Goal: Information Seeking & Learning: Check status

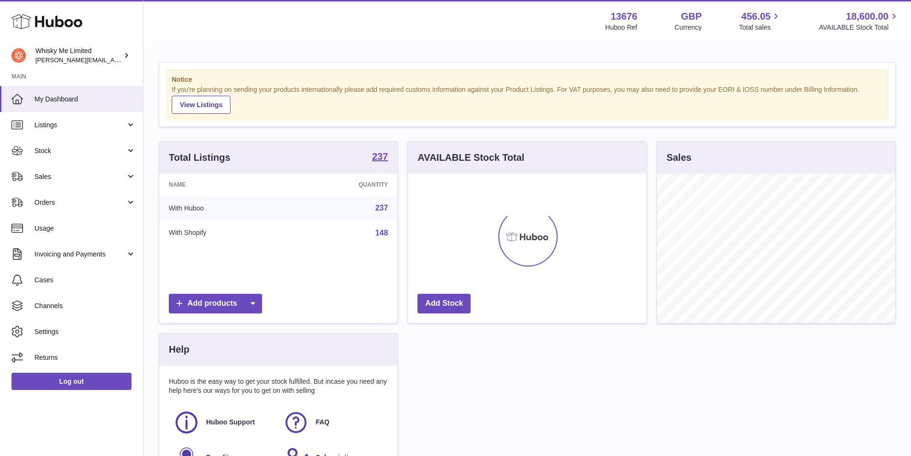
scroll to position [149, 239]
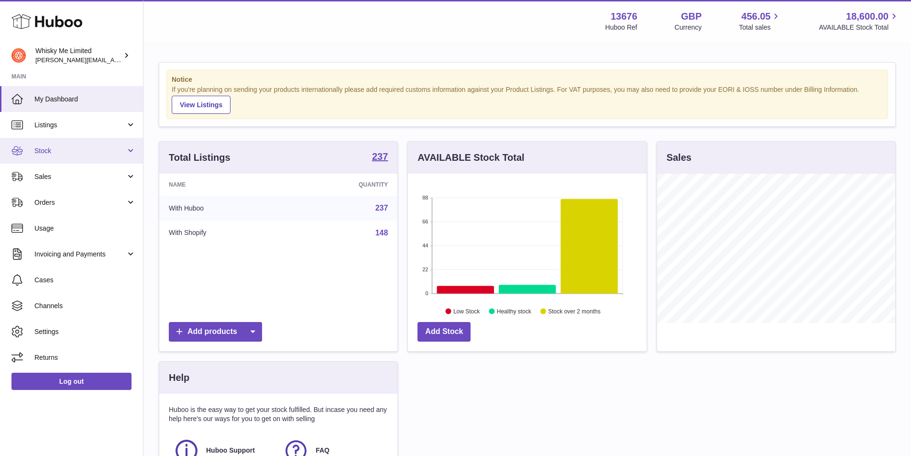
click at [82, 160] on link "Stock" at bounding box center [71, 151] width 143 height 26
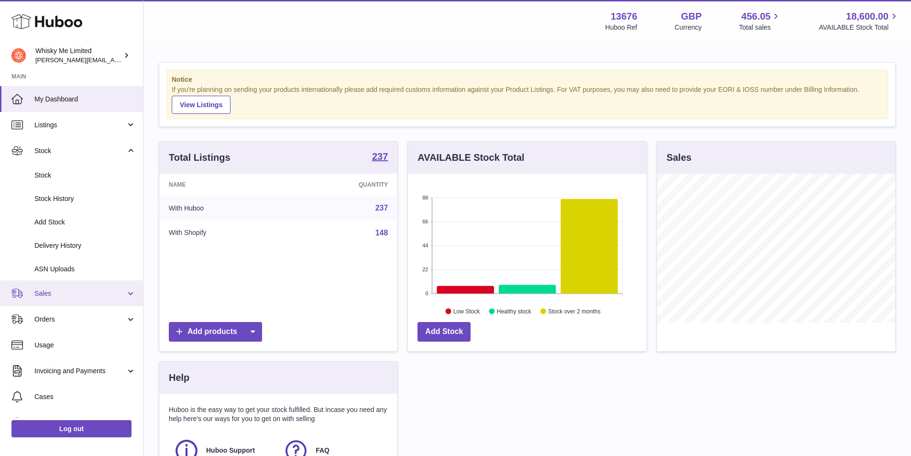
click at [81, 293] on span "Sales" at bounding box center [79, 293] width 91 height 9
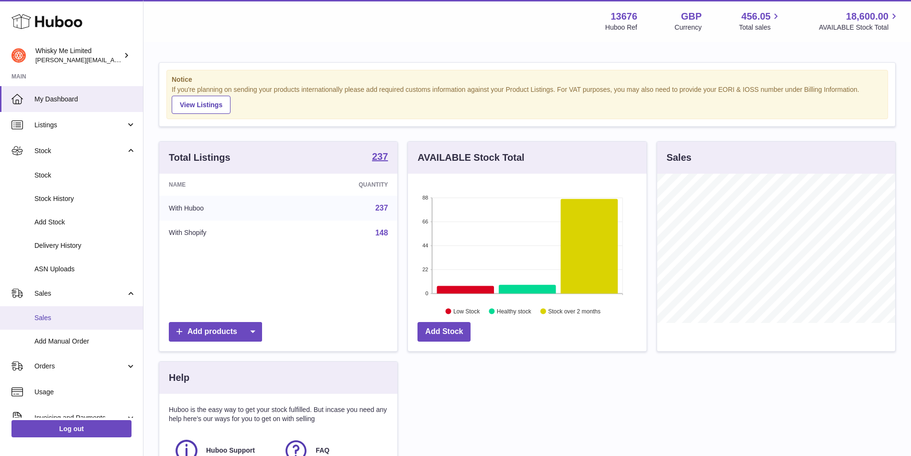
click at [76, 314] on span "Sales" at bounding box center [84, 317] width 101 height 9
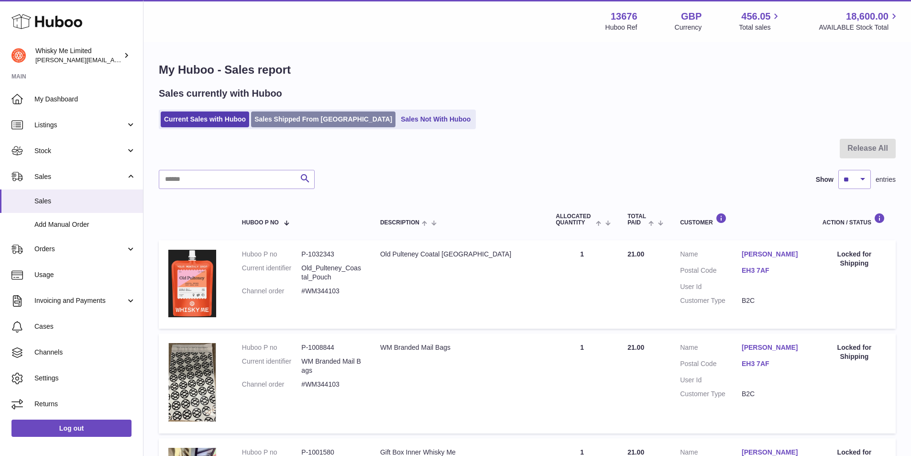
click at [256, 112] on link "Sales Shipped From [GEOGRAPHIC_DATA]" at bounding box center [323, 119] width 144 height 16
click at [259, 116] on link "Sales Shipped From [GEOGRAPHIC_DATA]" at bounding box center [323, 119] width 144 height 16
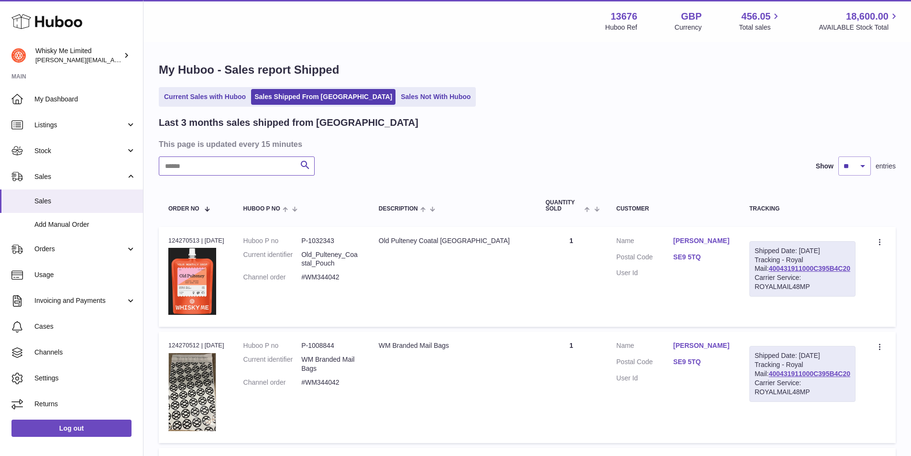
click at [218, 164] on input "text" at bounding box center [237, 165] width 156 height 19
paste input "*******"
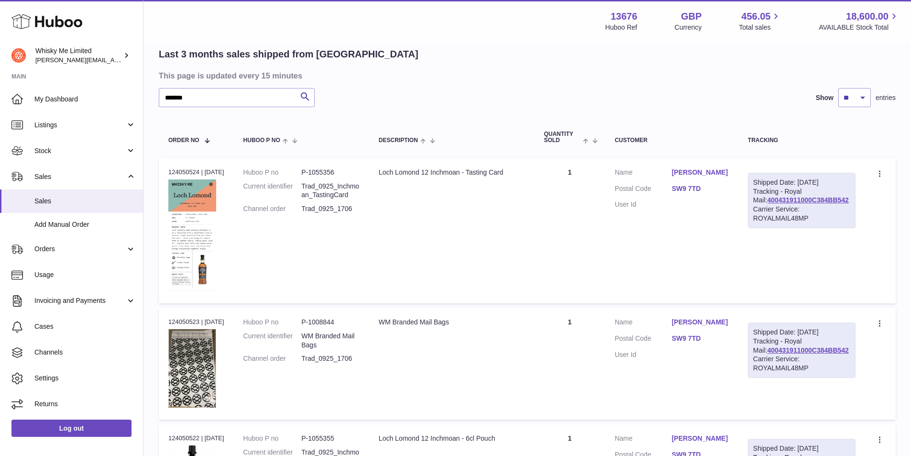
scroll to position [23, 0]
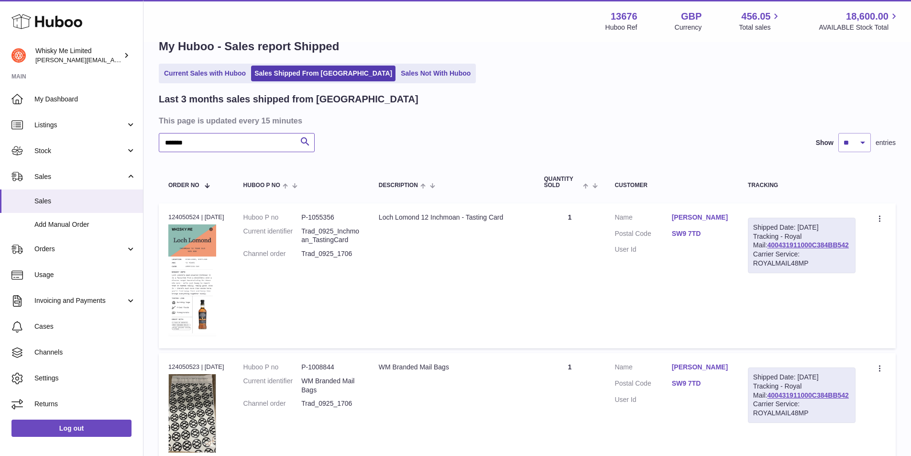
click at [245, 137] on input "*******" at bounding box center [237, 142] width 156 height 19
click at [245, 138] on input "*******" at bounding box center [237, 142] width 156 height 19
paste input "text"
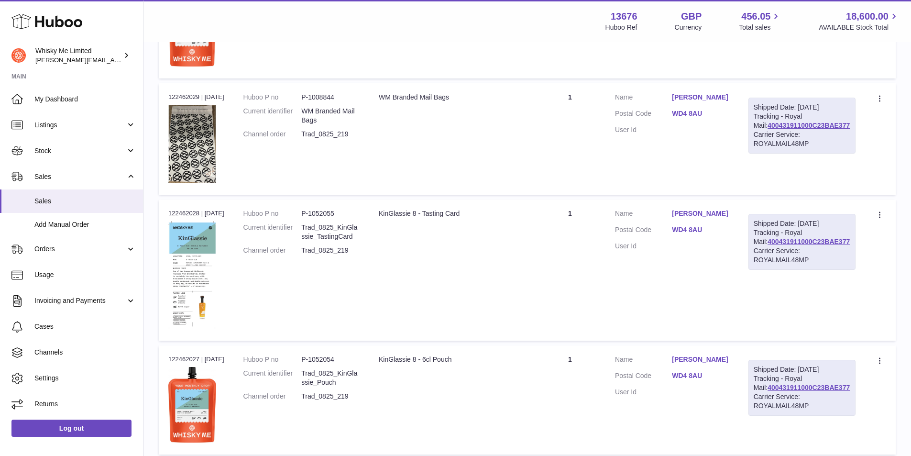
scroll to position [502, 0]
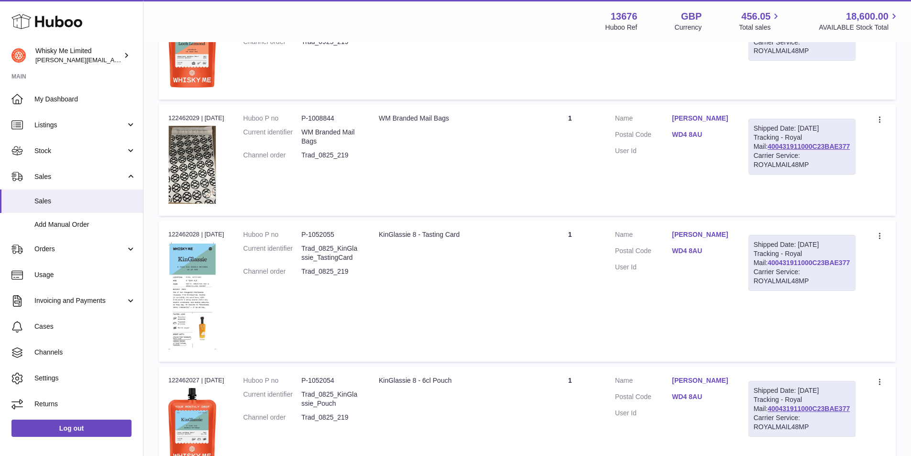
drag, startPoint x: 796, startPoint y: 277, endPoint x: 811, endPoint y: 273, distance: 15.3
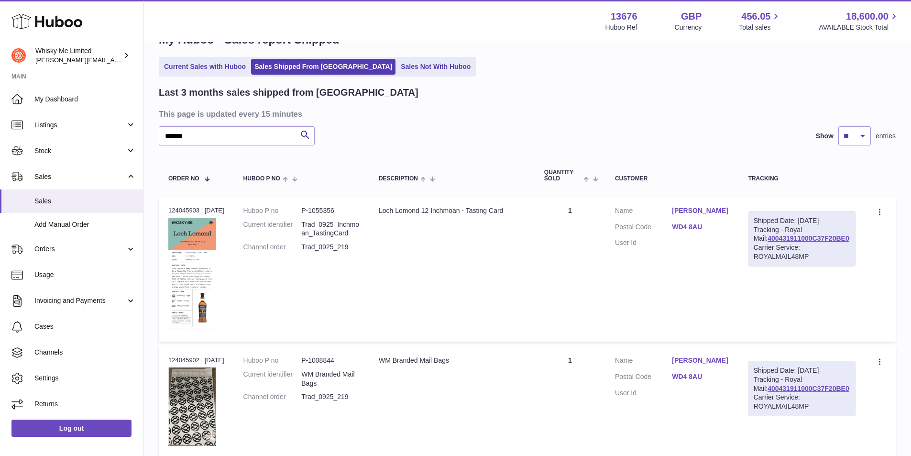
scroll to position [0, 0]
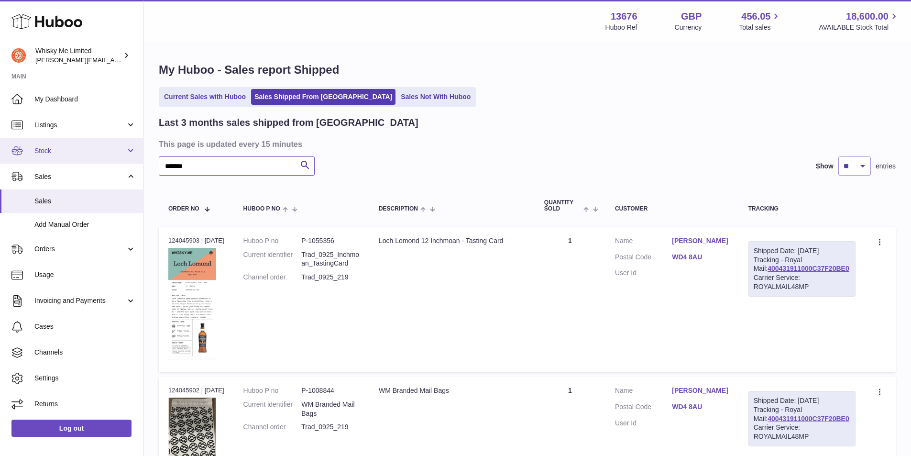
drag, startPoint x: 207, startPoint y: 166, endPoint x: 42, endPoint y: 151, distance: 165.8
paste input "text"
type input "*******"
drag, startPoint x: 224, startPoint y: 169, endPoint x: 135, endPoint y: 161, distance: 88.9
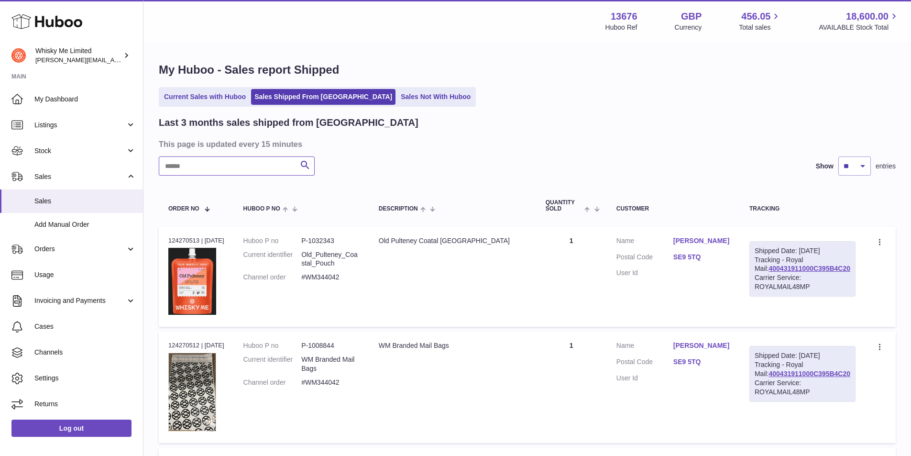
click at [241, 163] on input "text" at bounding box center [237, 165] width 156 height 19
paste input "********"
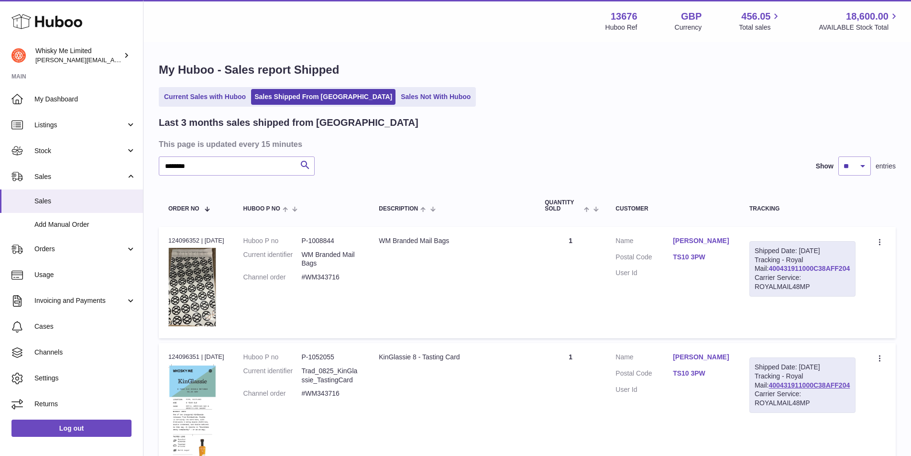
click at [778, 272] on link "400431911000C38AFF204" at bounding box center [809, 269] width 81 height 8
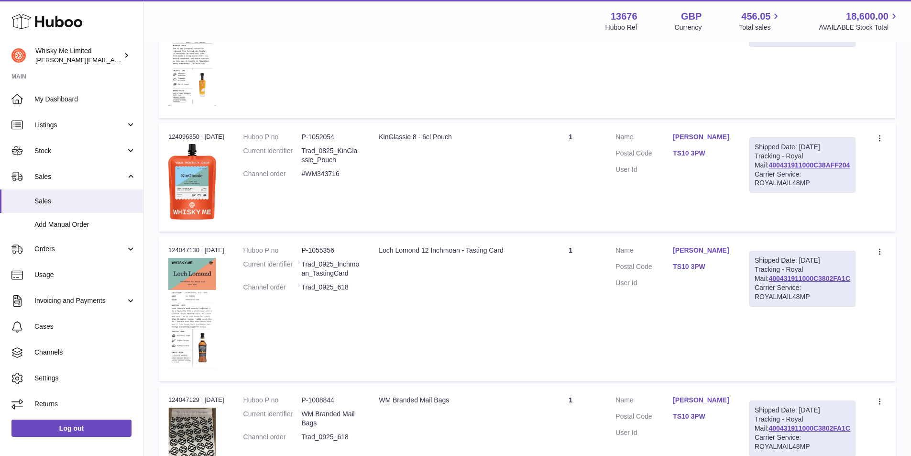
scroll to position [383, 0]
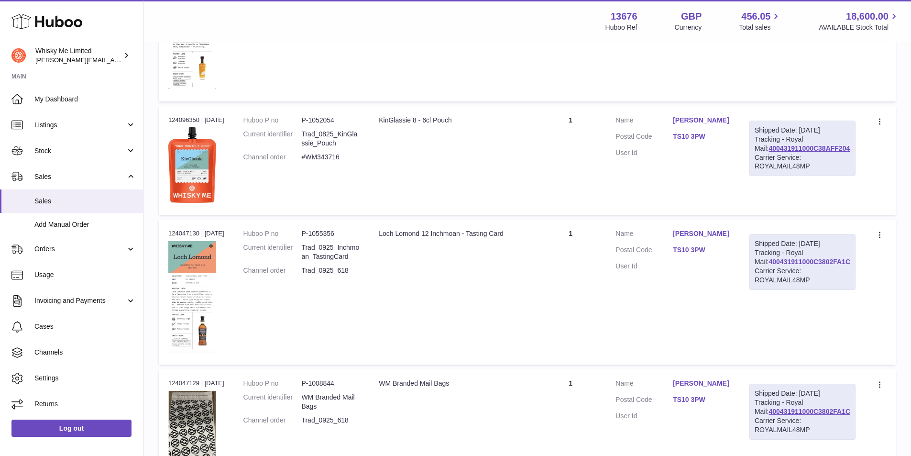
click at [782, 266] on link "400431911000C3802FA1C" at bounding box center [809, 262] width 81 height 8
click at [775, 152] on link "400431911000C38AFF204" at bounding box center [809, 148] width 81 height 8
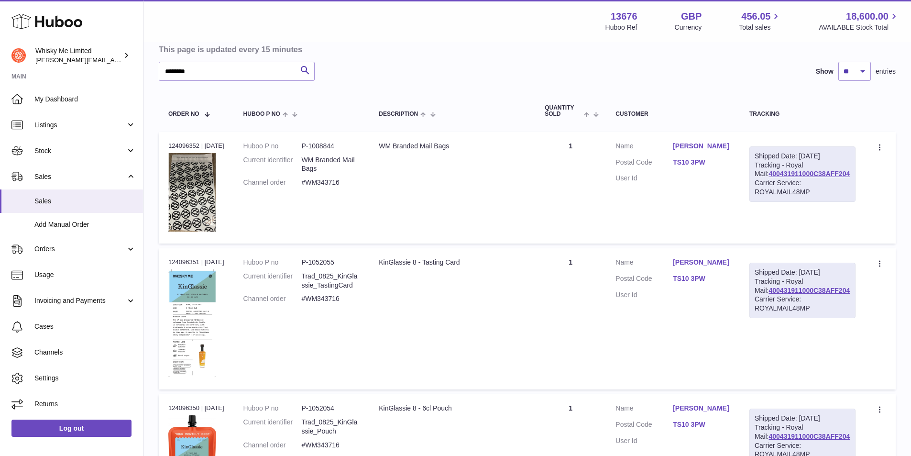
scroll to position [0, 0]
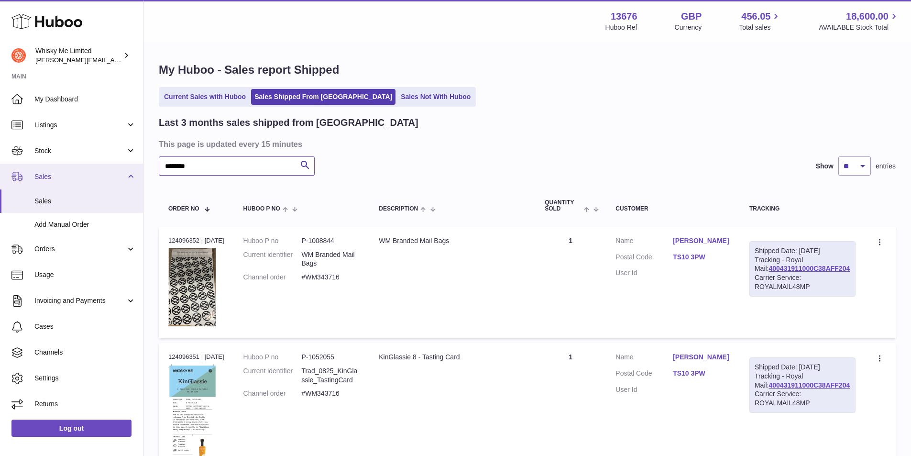
drag, startPoint x: 242, startPoint y: 168, endPoint x: 81, endPoint y: 167, distance: 160.7
paste input "text"
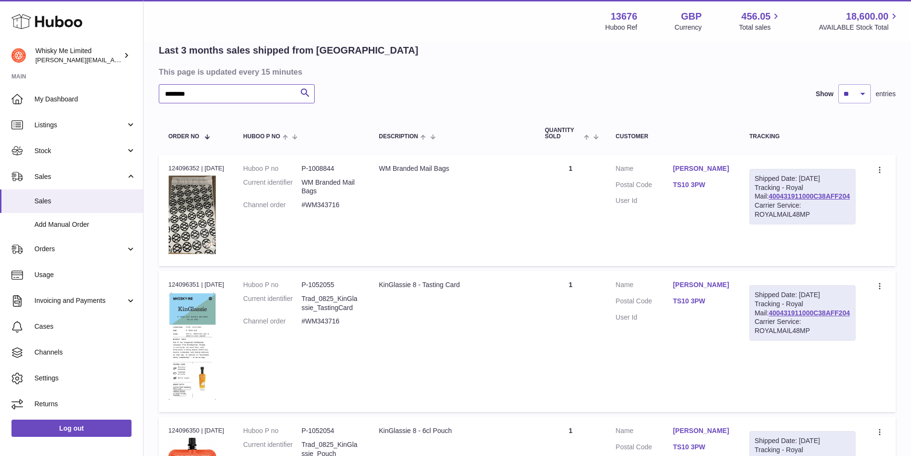
scroll to position [144, 0]
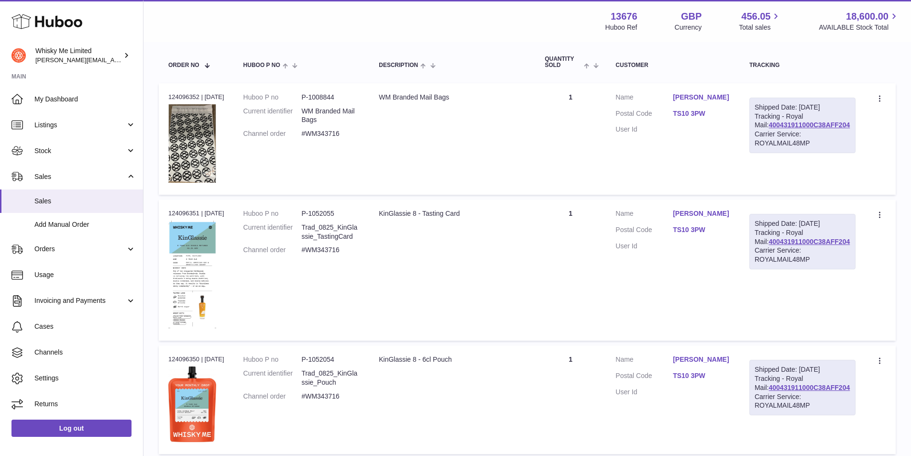
type input "*******"
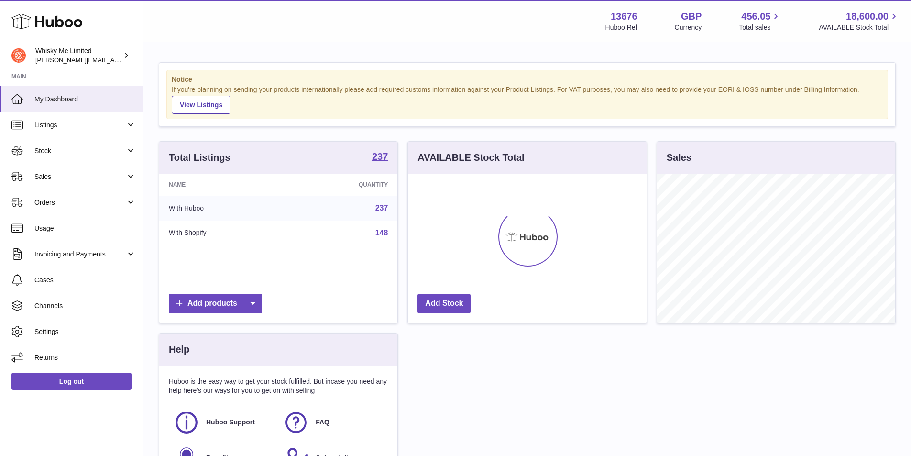
scroll to position [149, 239]
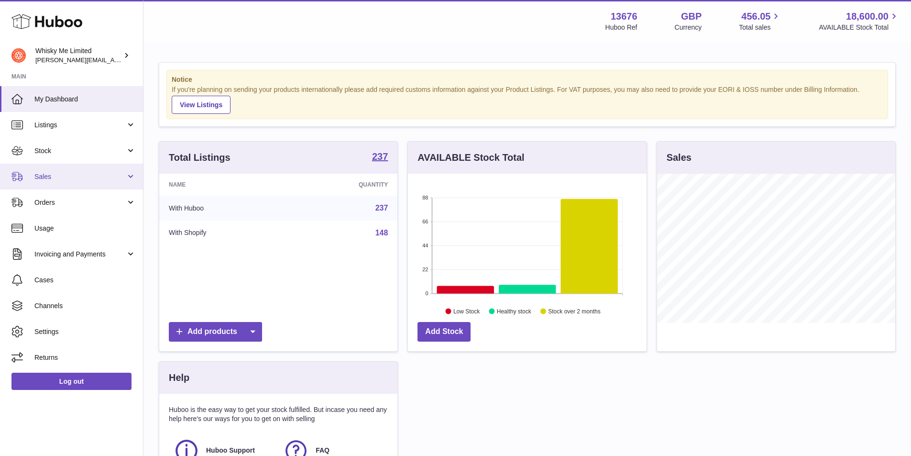
click at [79, 188] on link "Sales" at bounding box center [71, 177] width 143 height 26
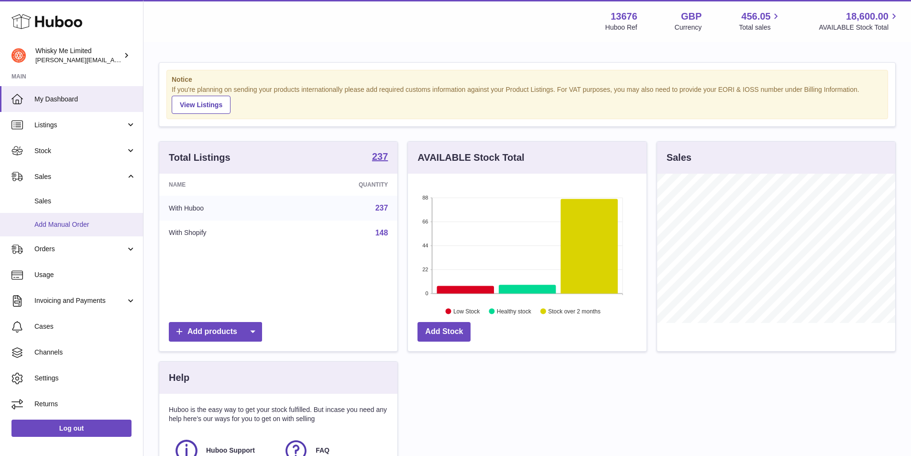
click at [81, 216] on link "Add Manual Order" at bounding box center [71, 224] width 143 height 23
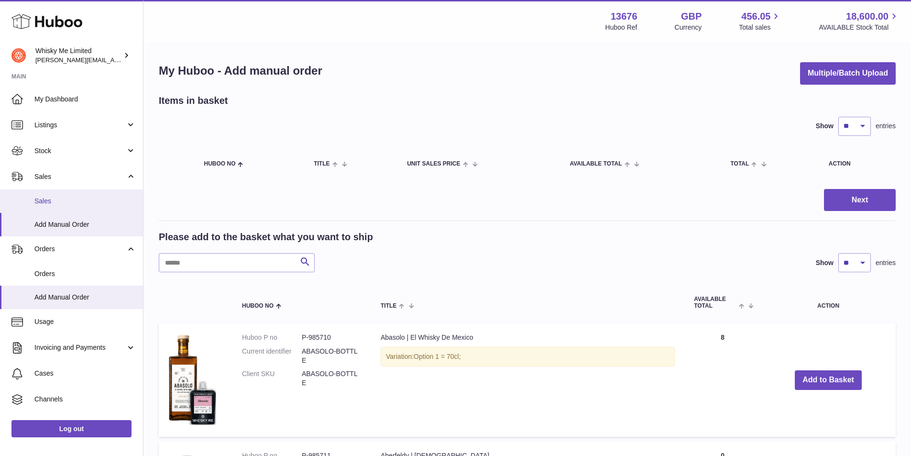
click at [66, 207] on link "Sales" at bounding box center [71, 200] width 143 height 23
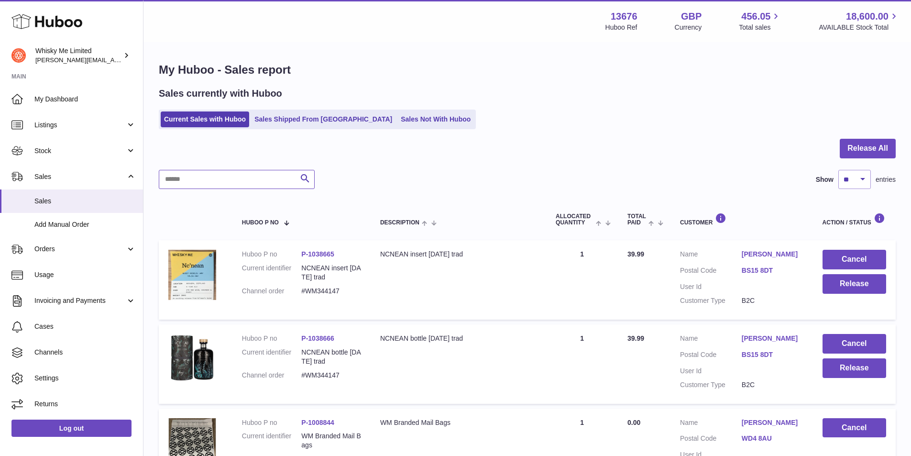
click at [215, 176] on input "text" at bounding box center [237, 179] width 156 height 19
paste input "*******"
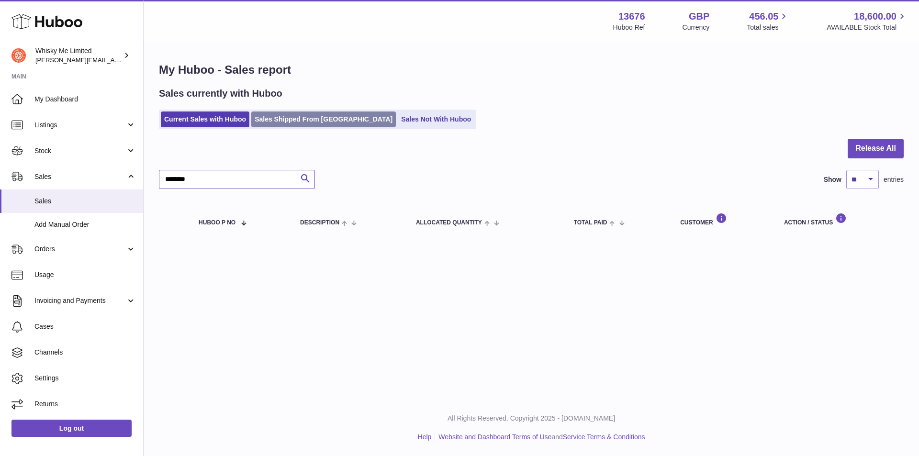
type input "*******"
click at [276, 118] on link "Sales Shipped From [GEOGRAPHIC_DATA]" at bounding box center [323, 119] width 144 height 16
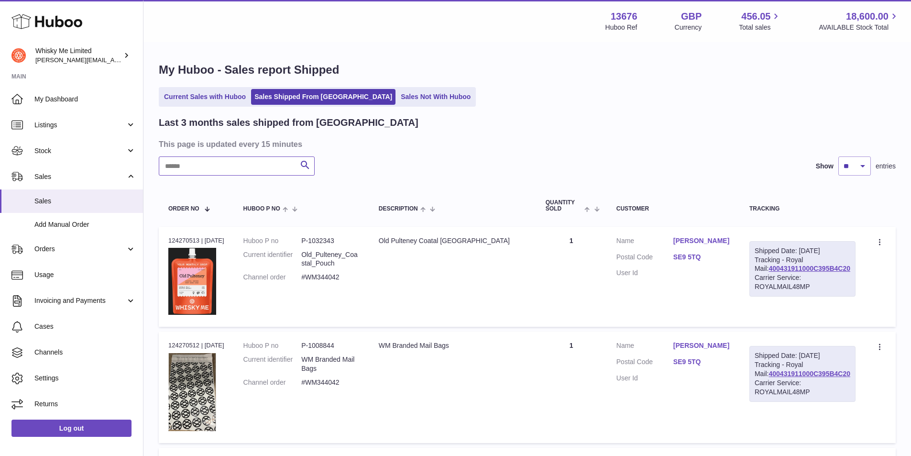
click at [251, 164] on input "text" at bounding box center [237, 165] width 156 height 19
paste input "*******"
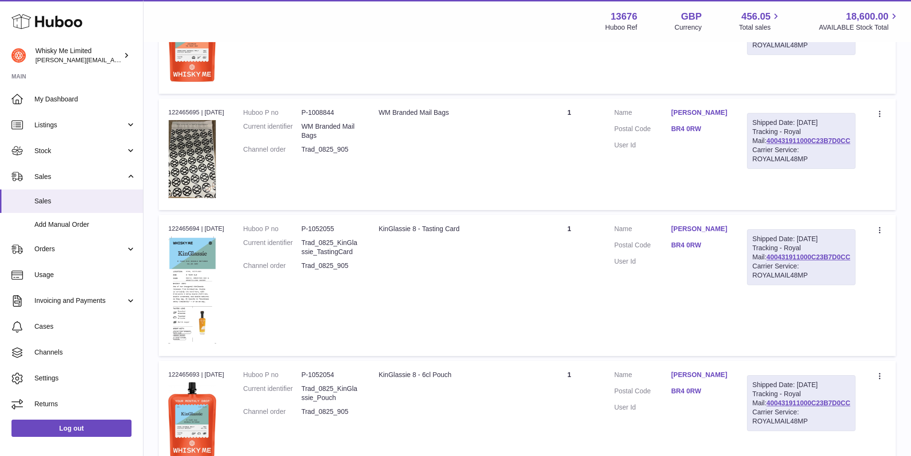
scroll to position [670, 0]
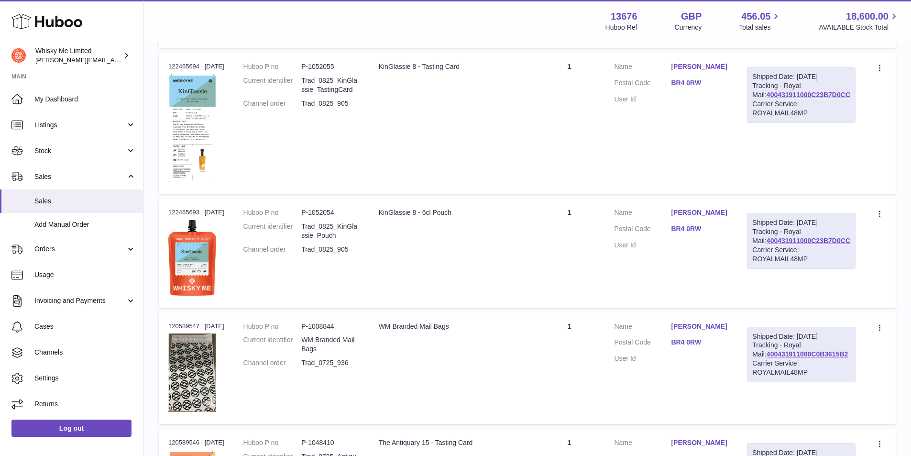
click at [802, 255] on div "Carrier Service: ROYALMAIL48MP" at bounding box center [802, 254] width 98 height 18
click at [802, 244] on link "400431911000C23B7D0CC" at bounding box center [809, 241] width 84 height 8
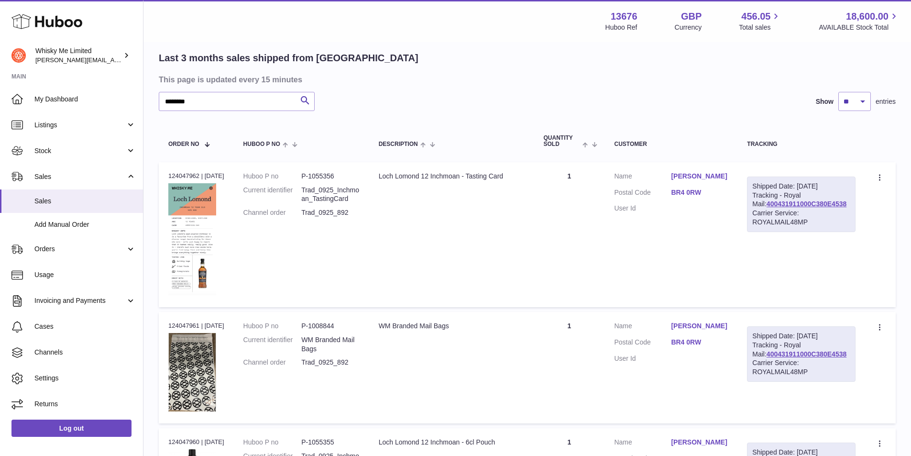
scroll to position [0, 0]
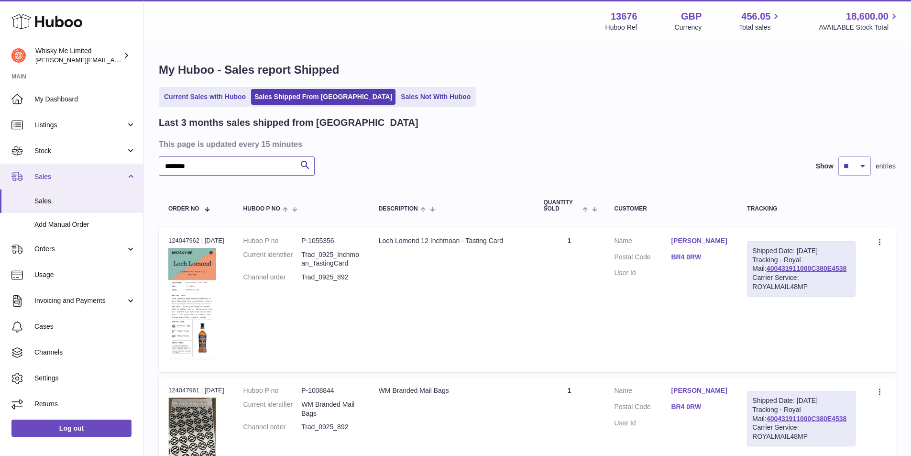
drag, startPoint x: 212, startPoint y: 166, endPoint x: 137, endPoint y: 171, distance: 75.3
paste input "text"
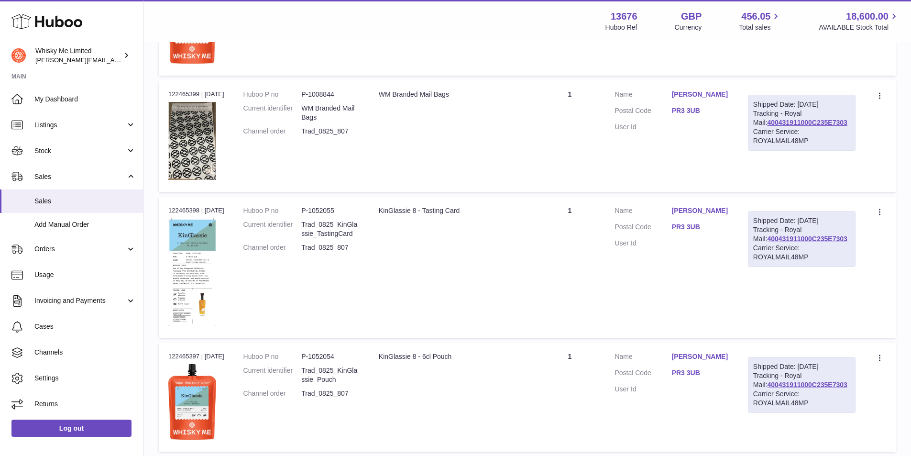
scroll to position [526, 0]
click at [799, 242] on link "400431911000C235E7303" at bounding box center [807, 238] width 80 height 8
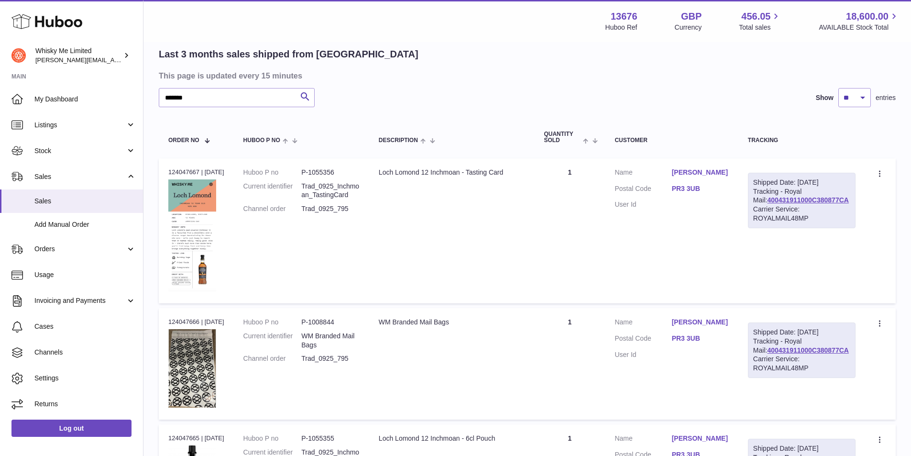
scroll to position [0, 0]
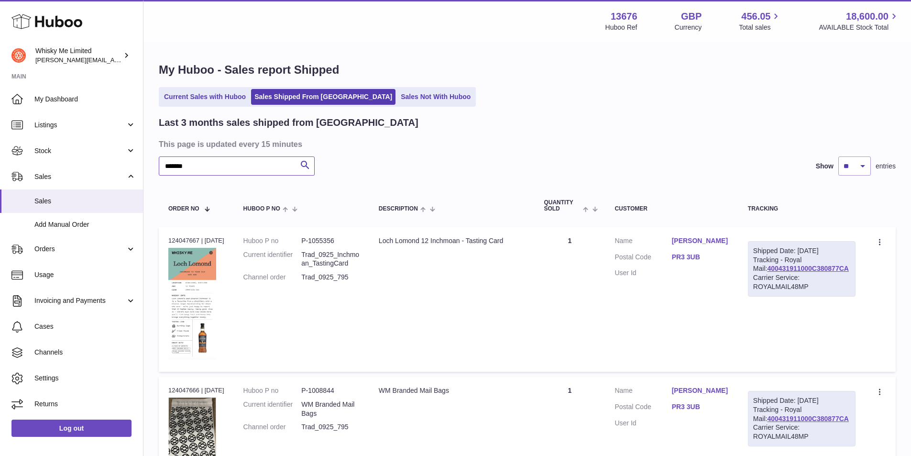
click at [214, 169] on input "*******" at bounding box center [237, 165] width 156 height 19
paste input "*"
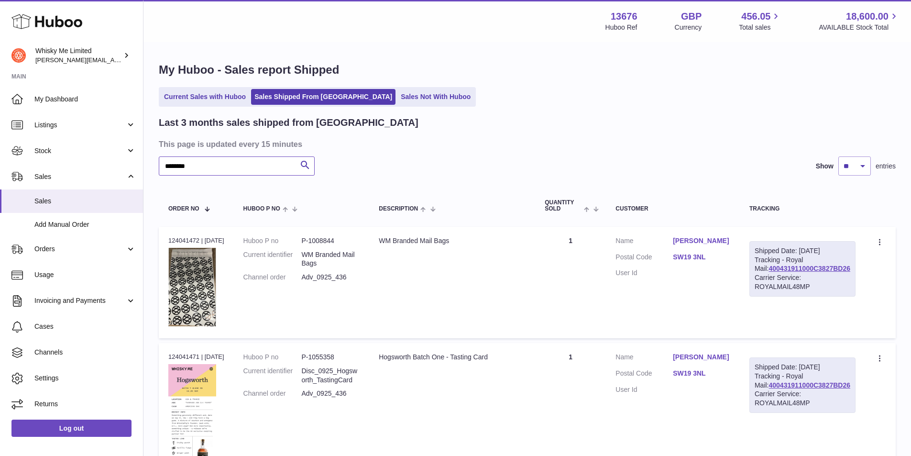
drag, startPoint x: 220, startPoint y: 166, endPoint x: 154, endPoint y: 166, distance: 66.5
paste input "text"
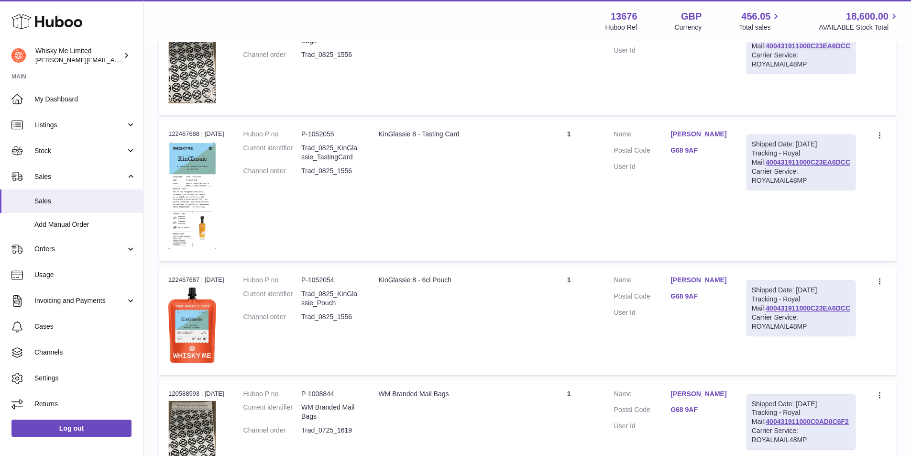
scroll to position [574, 0]
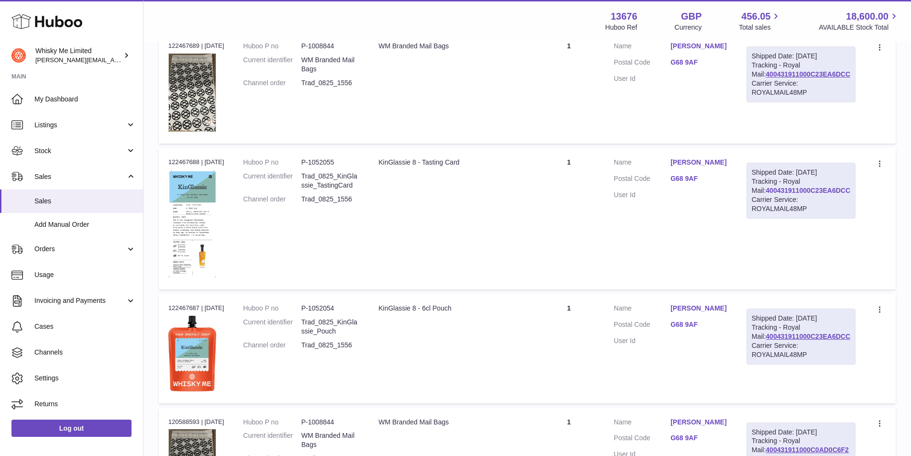
click at [824, 194] on link "400431911000C23EA6DCC" at bounding box center [808, 191] width 85 height 8
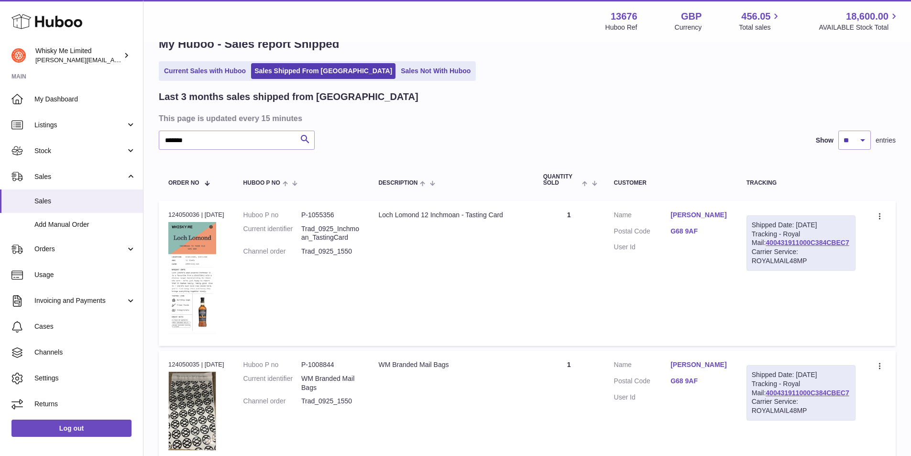
scroll to position [0, 0]
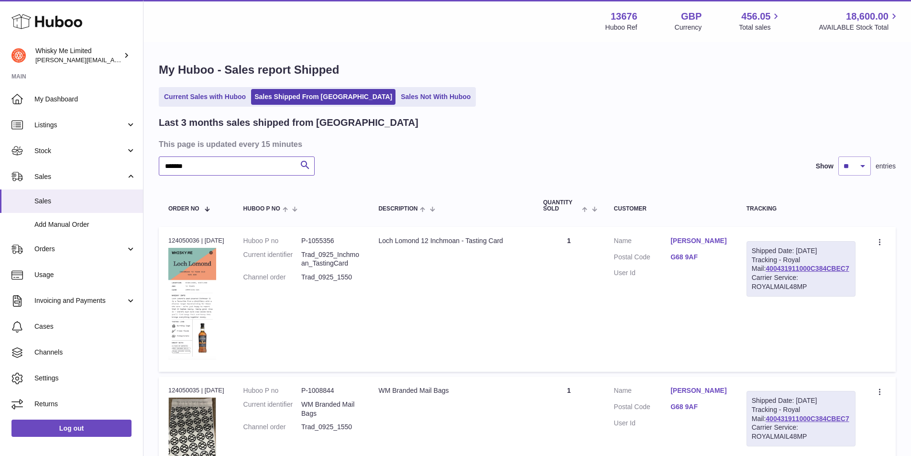
click at [218, 160] on input "*******" at bounding box center [237, 165] width 156 height 19
paste input "text"
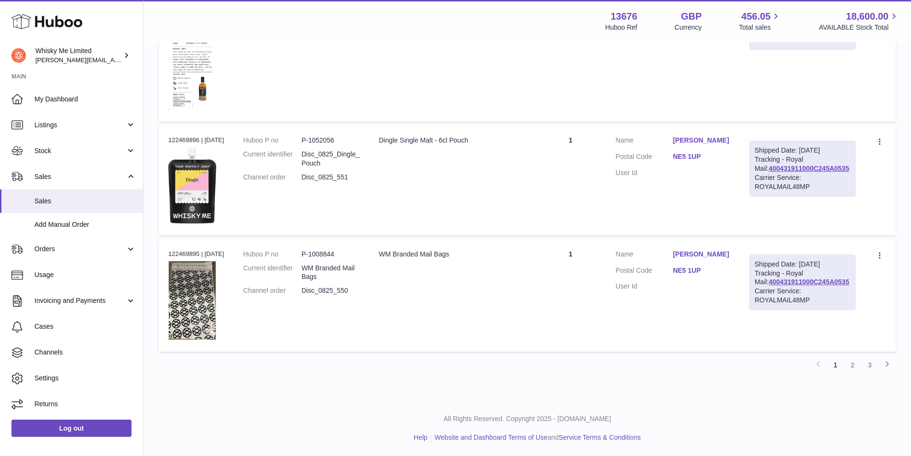
scroll to position [1125, 0]
click at [854, 367] on link "2" at bounding box center [852, 364] width 17 height 17
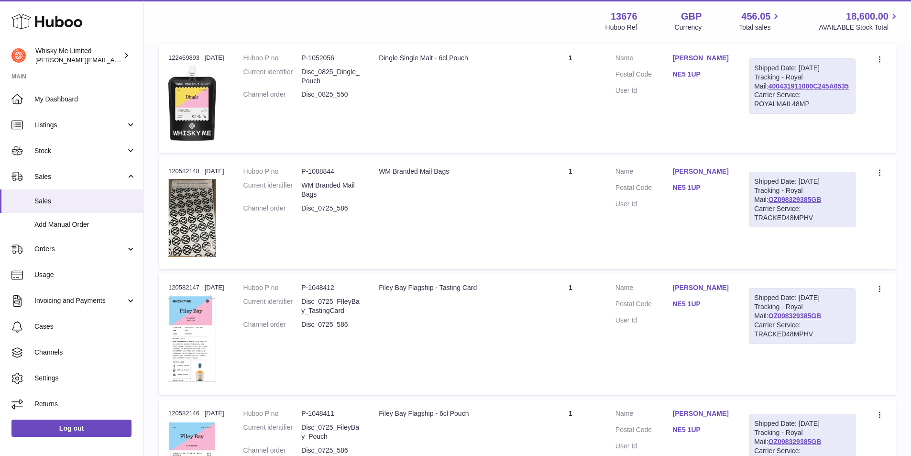
scroll to position [330, 0]
click at [788, 89] on link "400431911000C245A0535" at bounding box center [809, 86] width 80 height 8
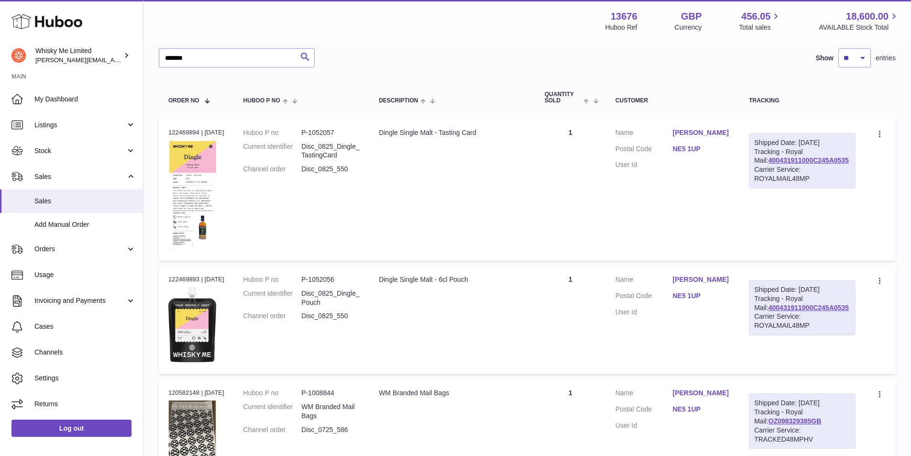
scroll to position [0, 0]
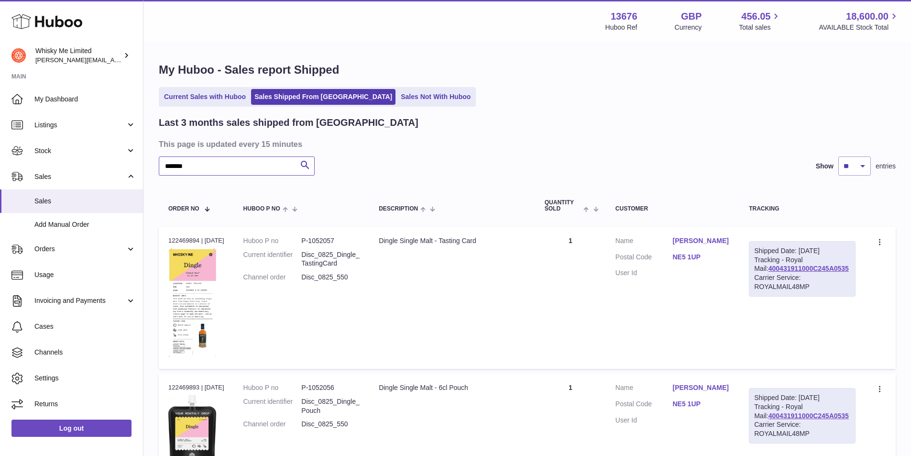
drag, startPoint x: 223, startPoint y: 170, endPoint x: 146, endPoint y: 178, distance: 77.4
paste input "text"
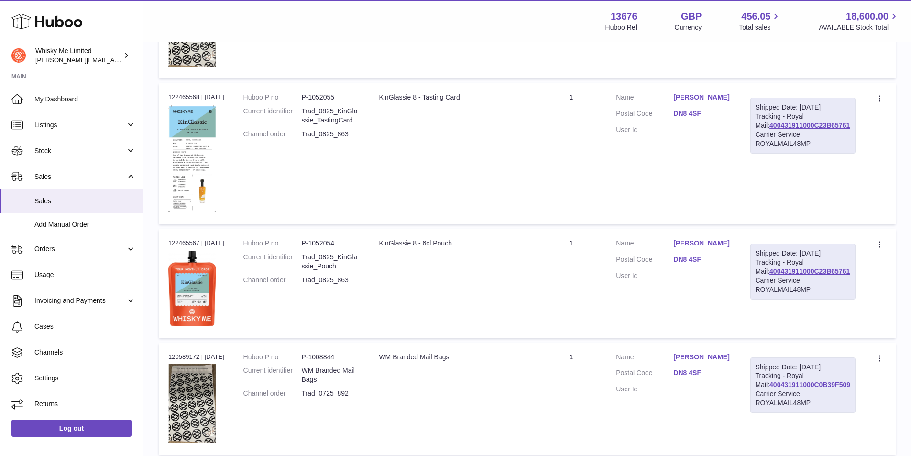
scroll to position [622, 0]
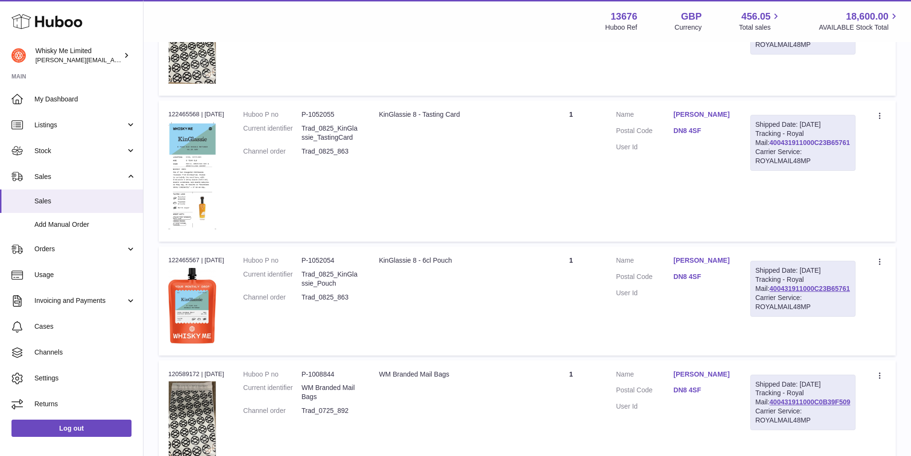
click at [809, 146] on link "400431911000C23B65761" at bounding box center [810, 143] width 80 height 8
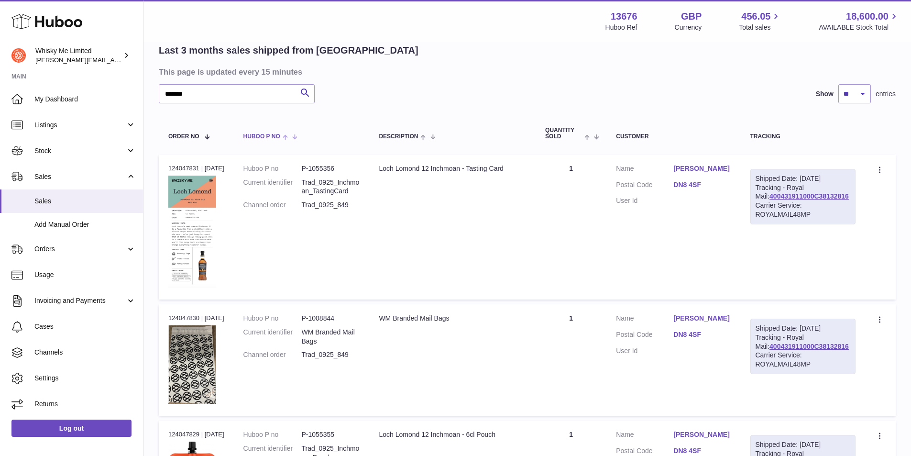
scroll to position [0, 0]
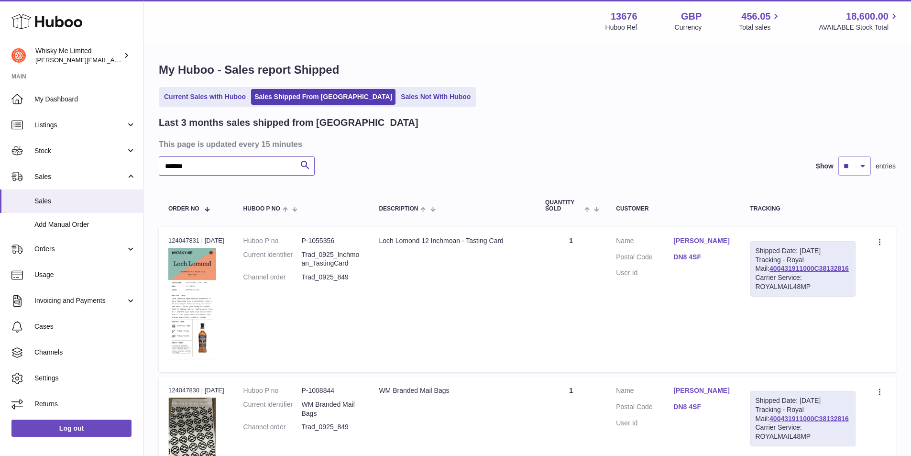
click at [262, 171] on input "*******" at bounding box center [237, 165] width 156 height 19
paste input "text"
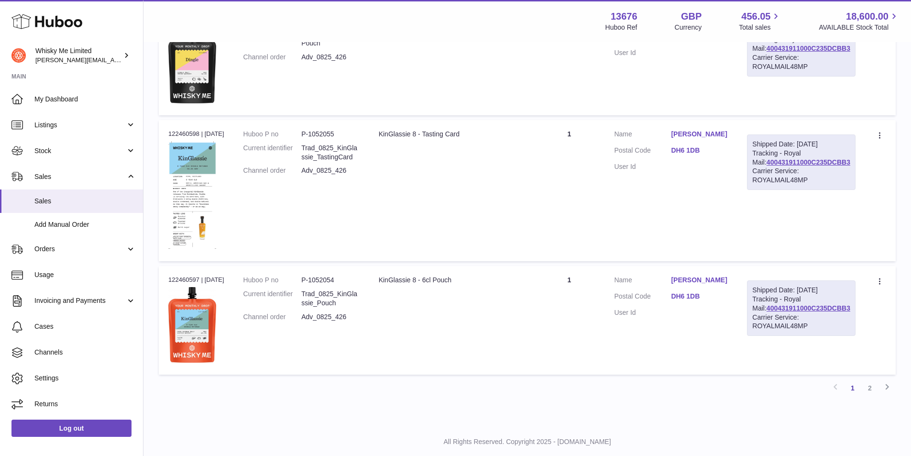
scroll to position [1151, 0]
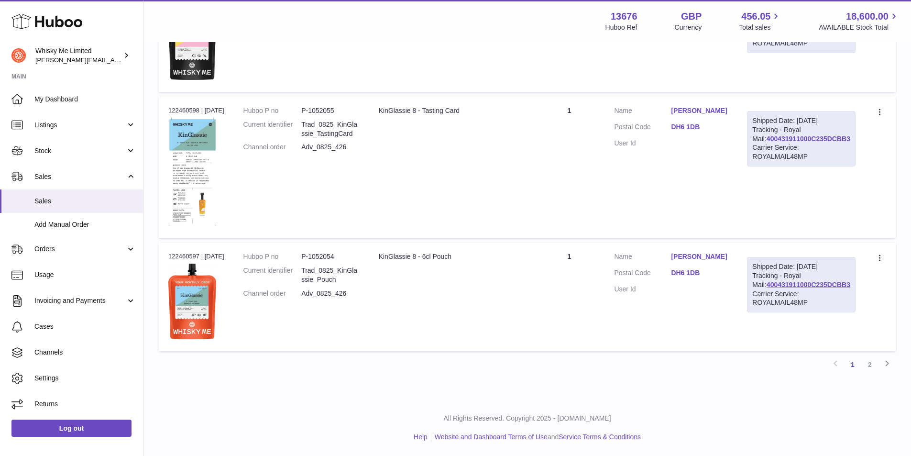
click at [791, 143] on link "400431911000C235DCBB3" at bounding box center [809, 139] width 84 height 8
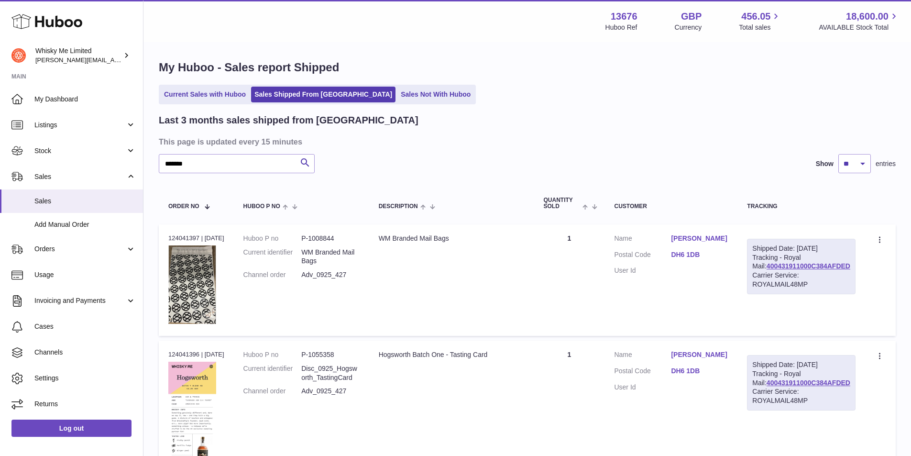
scroll to position [0, 0]
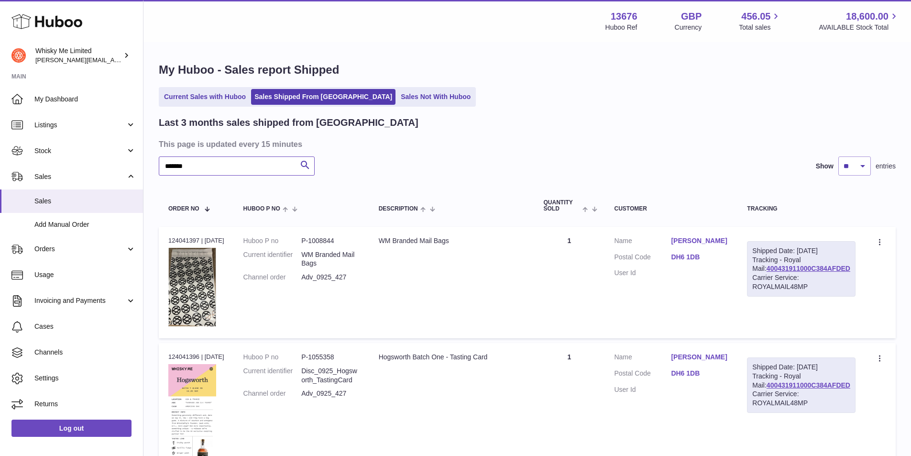
click at [240, 165] on input "*******" at bounding box center [237, 165] width 156 height 19
drag, startPoint x: 240, startPoint y: 165, endPoint x: 224, endPoint y: 165, distance: 15.8
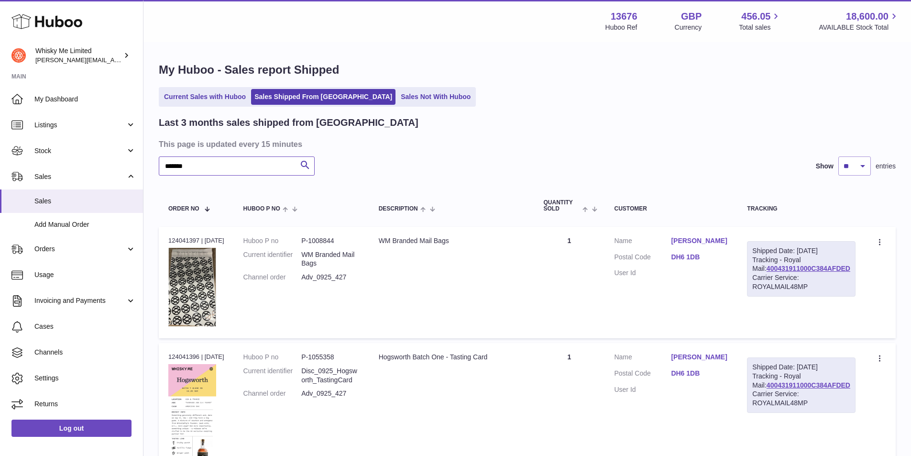
click at [224, 165] on input "*******" at bounding box center [237, 165] width 156 height 19
click at [223, 165] on input "*******" at bounding box center [237, 165] width 156 height 19
paste input "*"
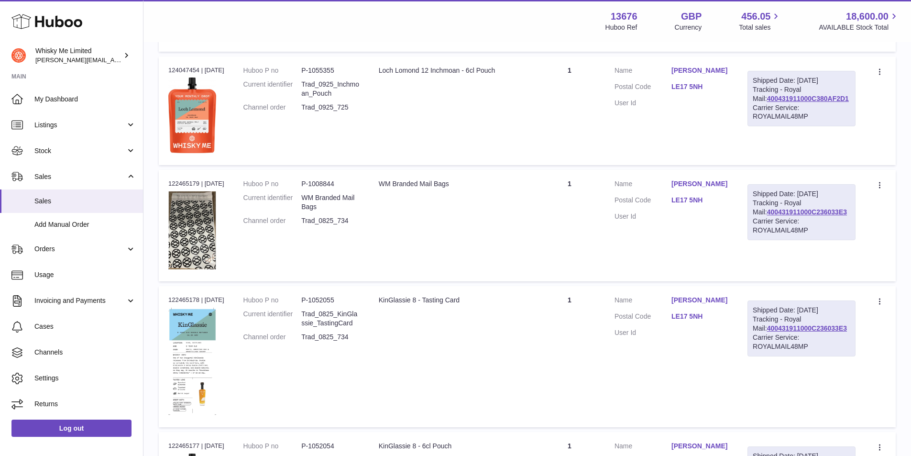
scroll to position [526, 0]
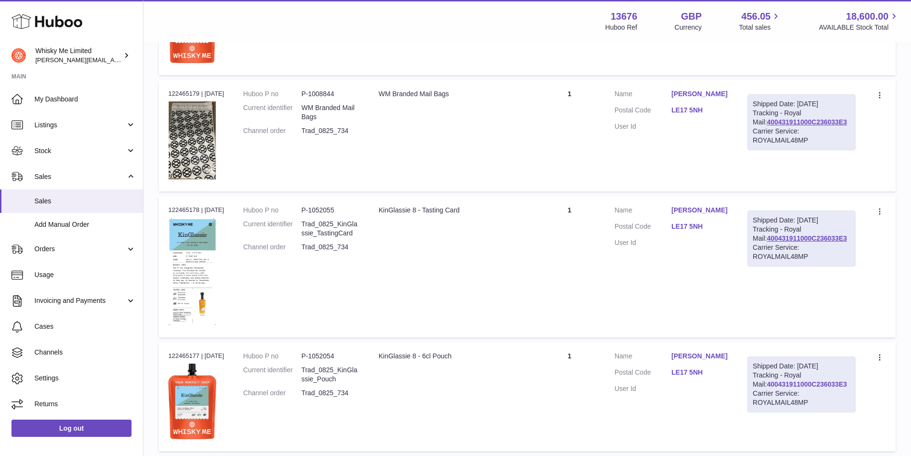
click at [823, 388] on link "400431911000C236033E3" at bounding box center [807, 384] width 80 height 8
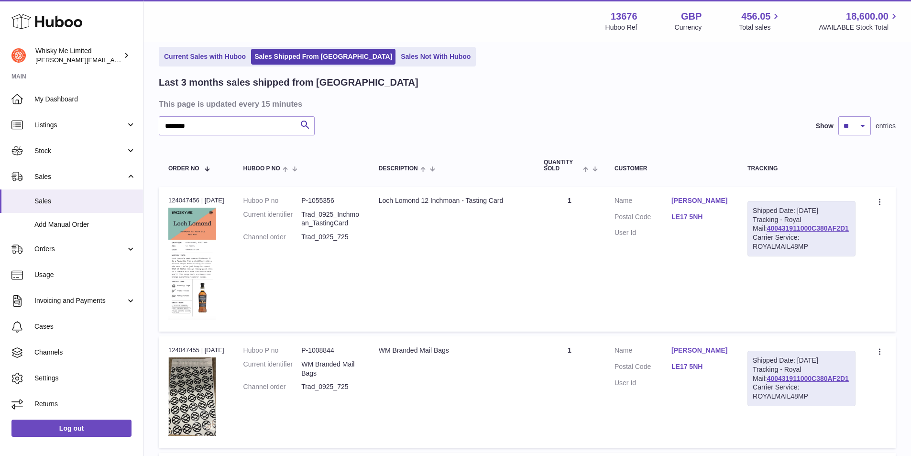
scroll to position [0, 0]
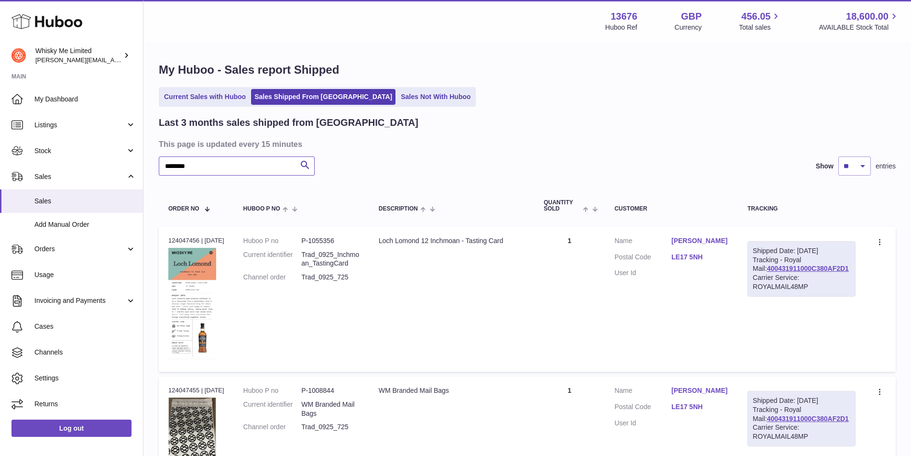
click at [216, 168] on input "********" at bounding box center [237, 165] width 156 height 19
paste input "text"
type input "********"
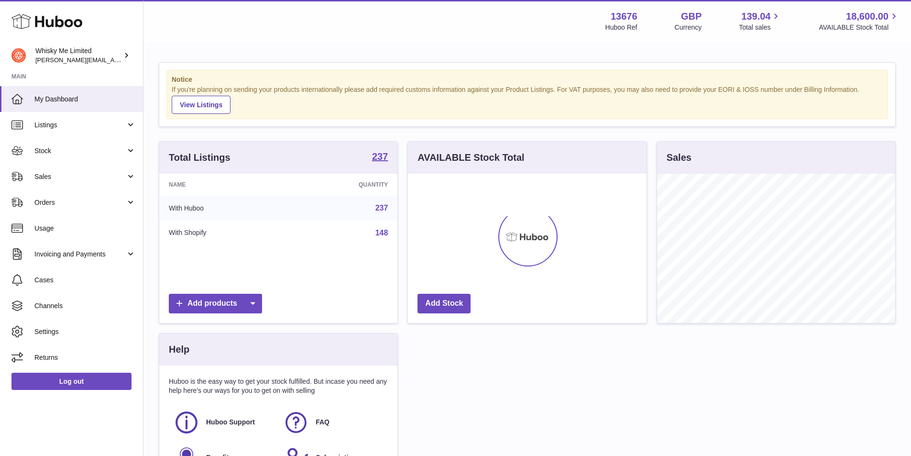
scroll to position [149, 239]
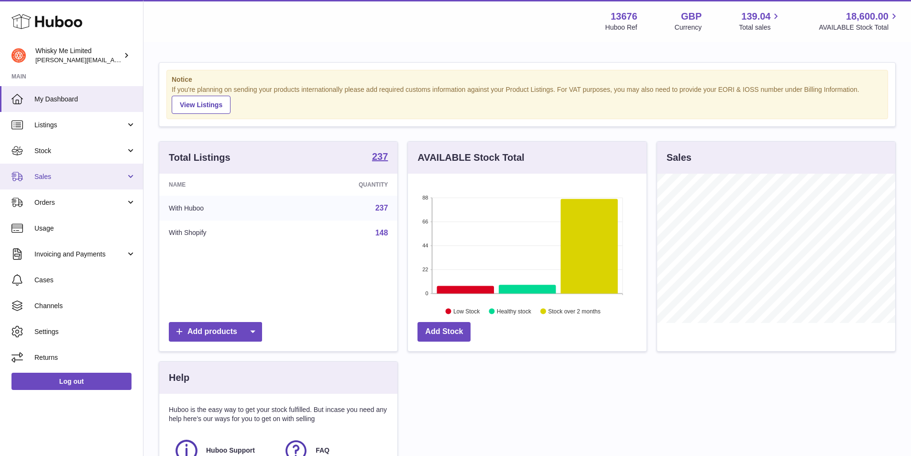
click at [44, 171] on link "Sales" at bounding box center [71, 177] width 143 height 26
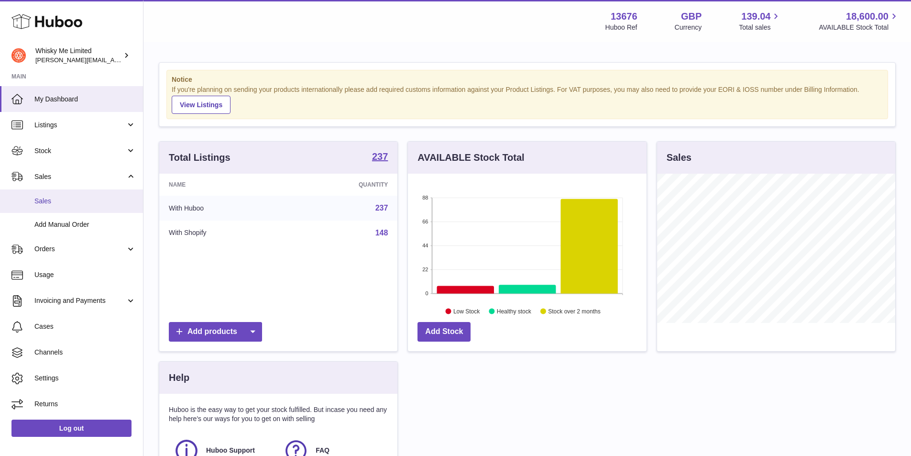
click at [70, 210] on link "Sales" at bounding box center [71, 200] width 143 height 23
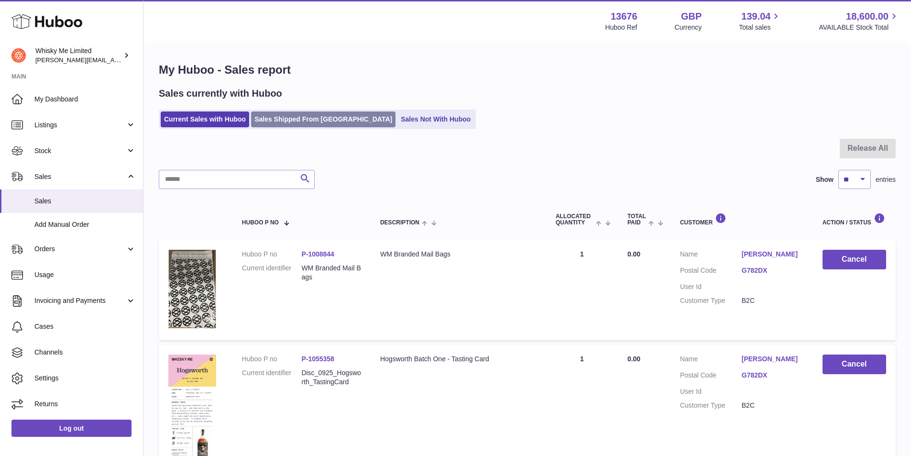
click at [307, 121] on link "Sales Shipped From [GEOGRAPHIC_DATA]" at bounding box center [323, 119] width 144 height 16
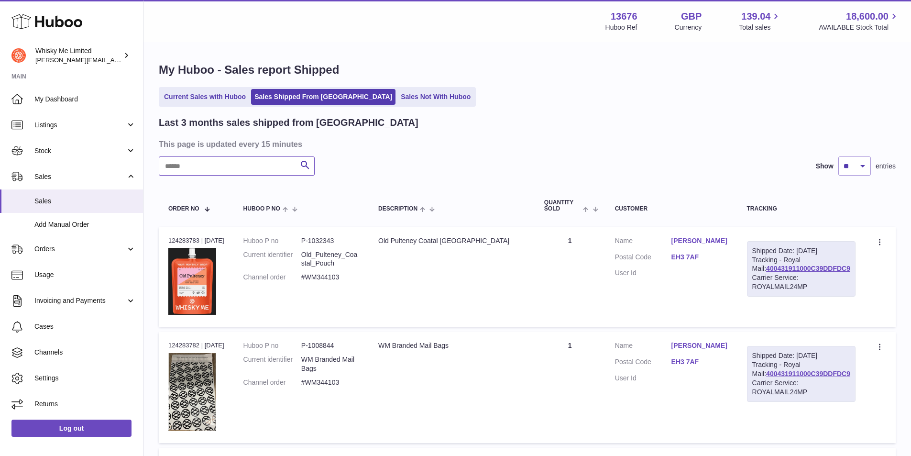
click at [223, 168] on input "text" at bounding box center [237, 165] width 156 height 19
paste input "********"
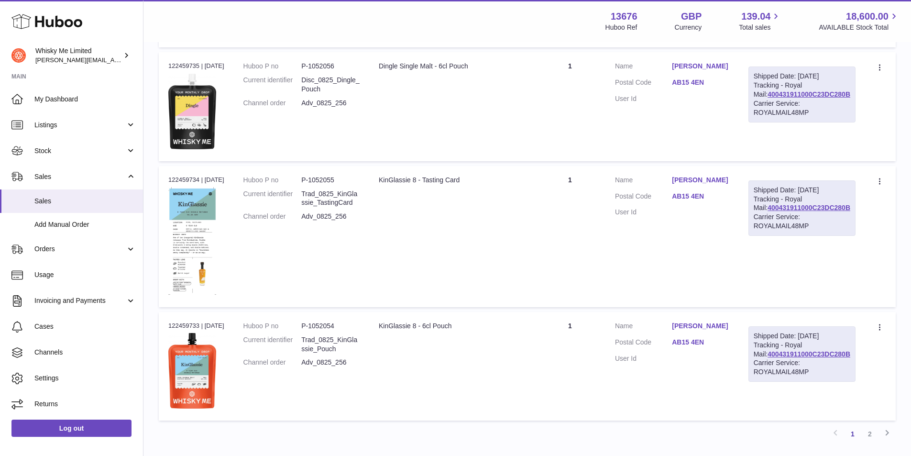
scroll to position [903, 0]
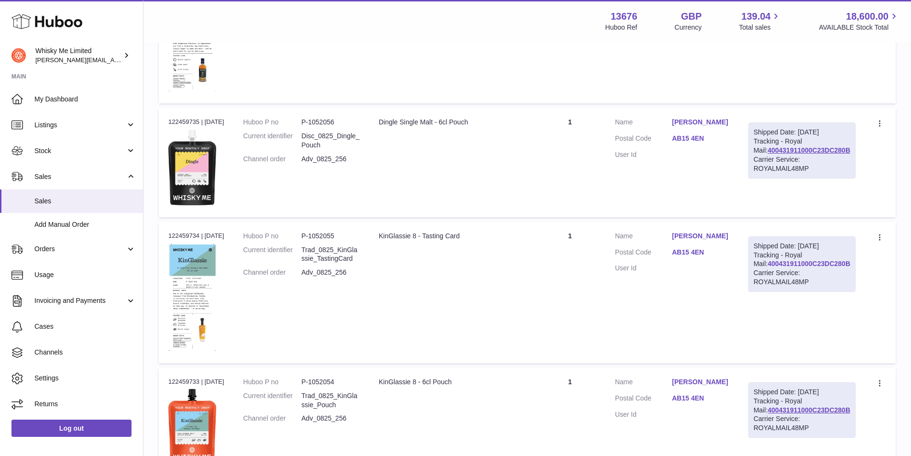
click at [789, 267] on link "400431911000C23DC280B" at bounding box center [809, 264] width 83 height 8
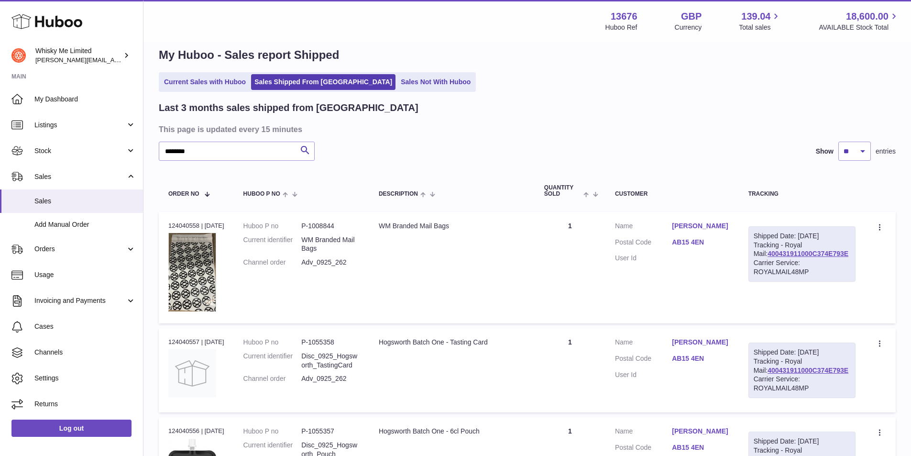
scroll to position [0, 0]
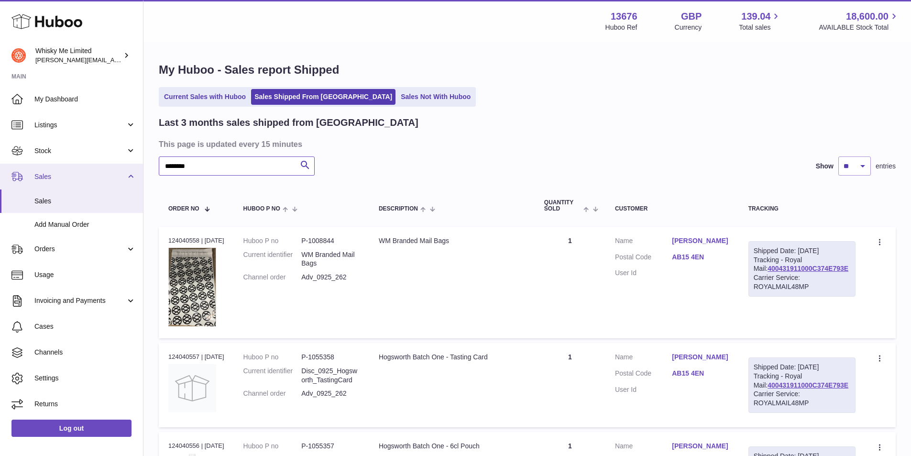
drag, startPoint x: 252, startPoint y: 161, endPoint x: 9, endPoint y: 187, distance: 244.4
paste input "text"
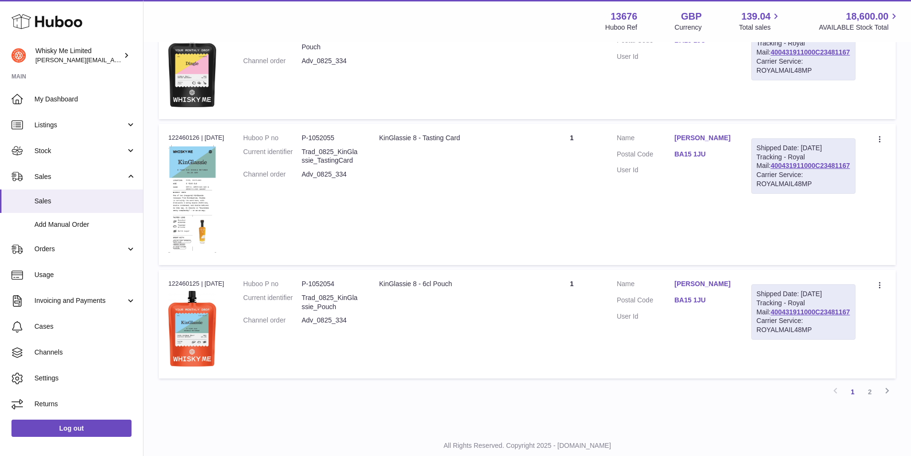
scroll to position [1047, 0]
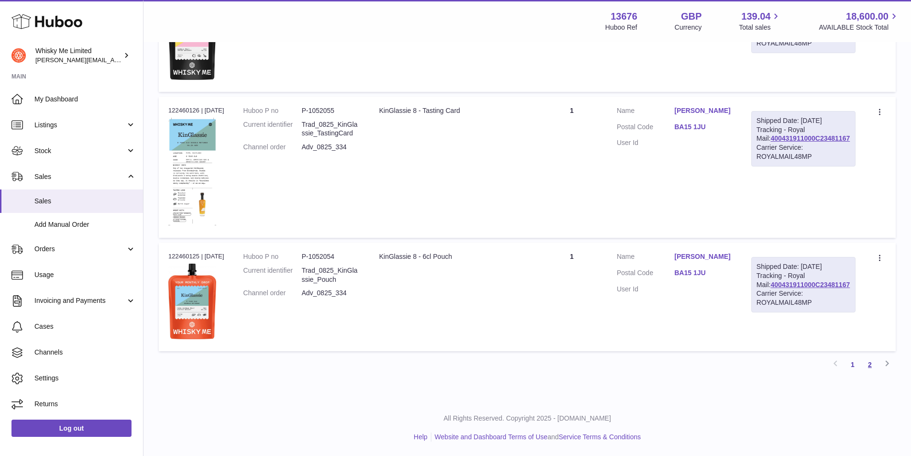
click at [873, 360] on link "2" at bounding box center [870, 364] width 17 height 17
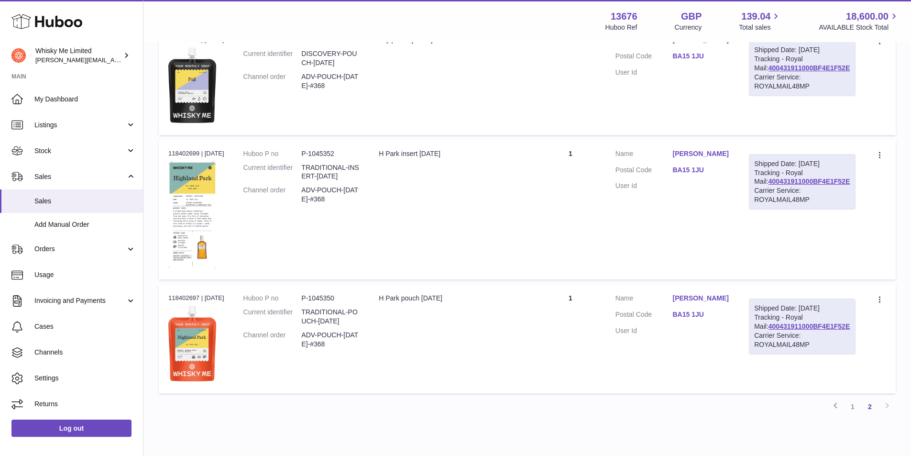
scroll to position [1045, 0]
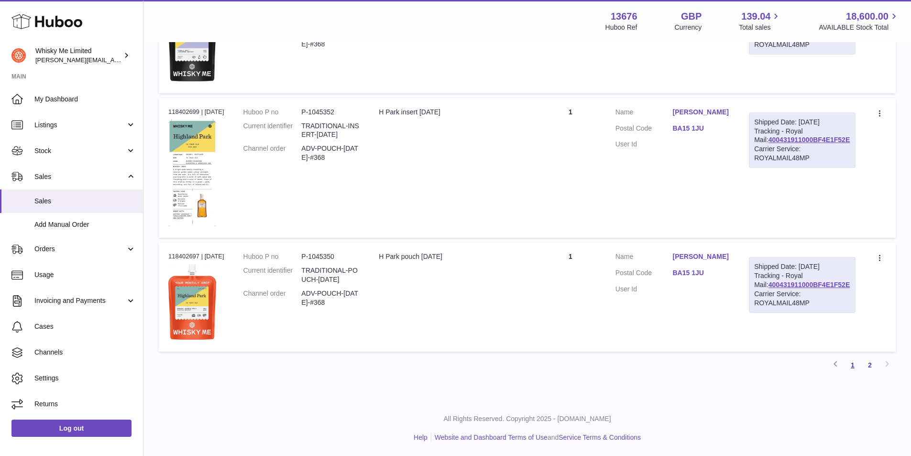
click at [854, 365] on link "1" at bounding box center [852, 364] width 17 height 17
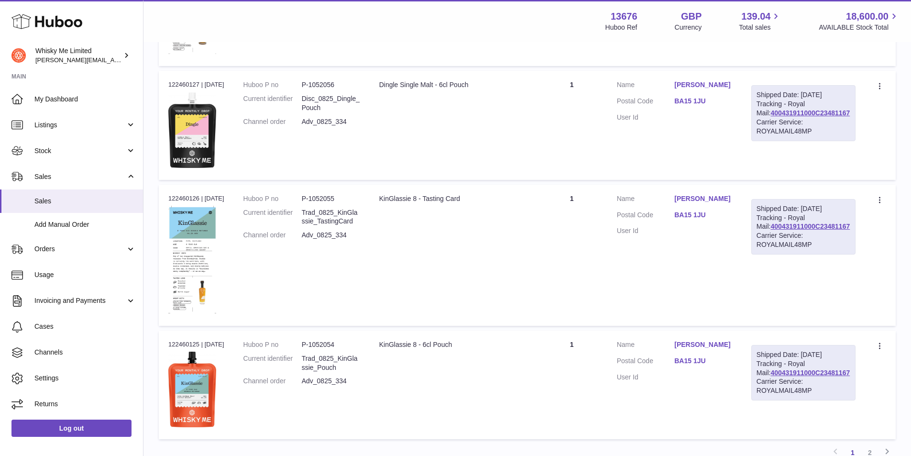
scroll to position [1000, 0]
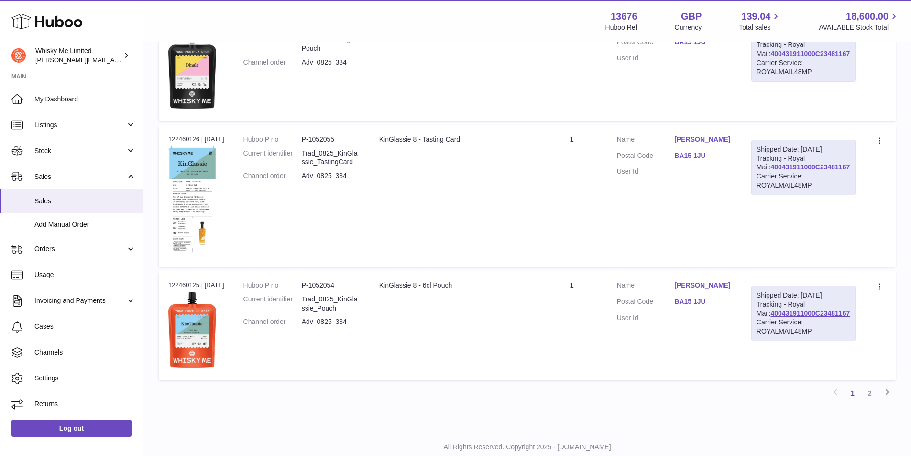
click at [789, 57] on link "400431911000C23481167" at bounding box center [810, 54] width 79 height 8
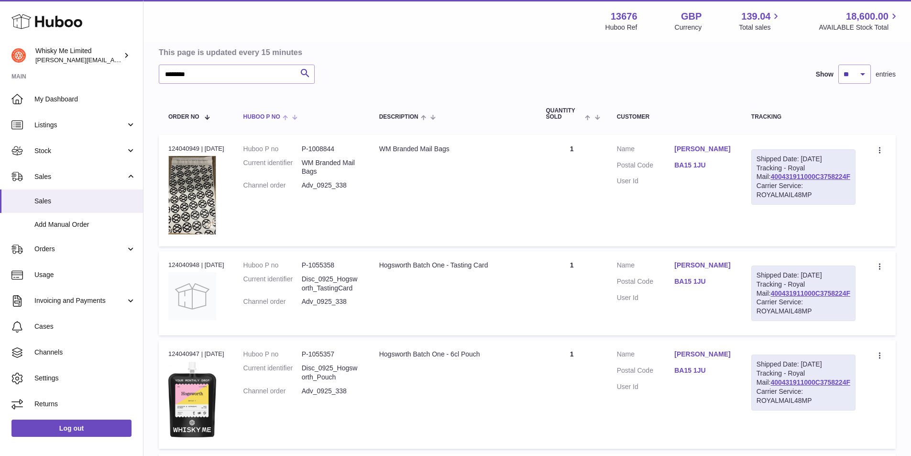
scroll to position [0, 0]
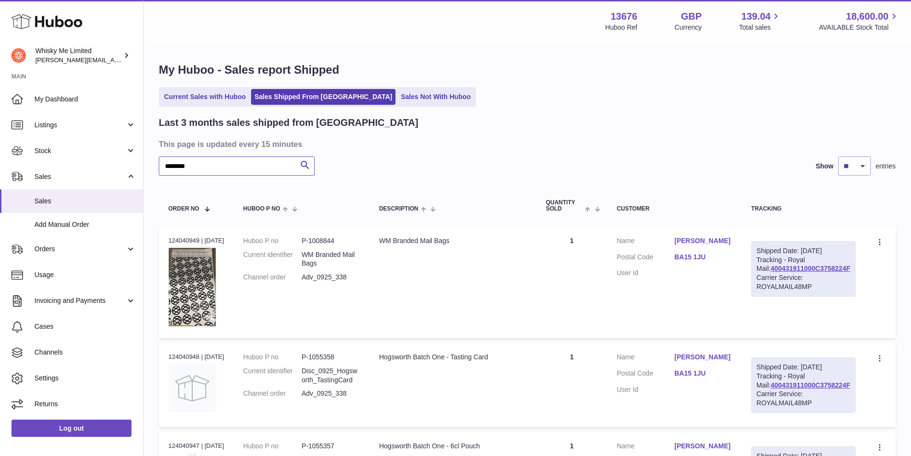
click at [250, 166] on input "********" at bounding box center [237, 165] width 156 height 19
paste input "text"
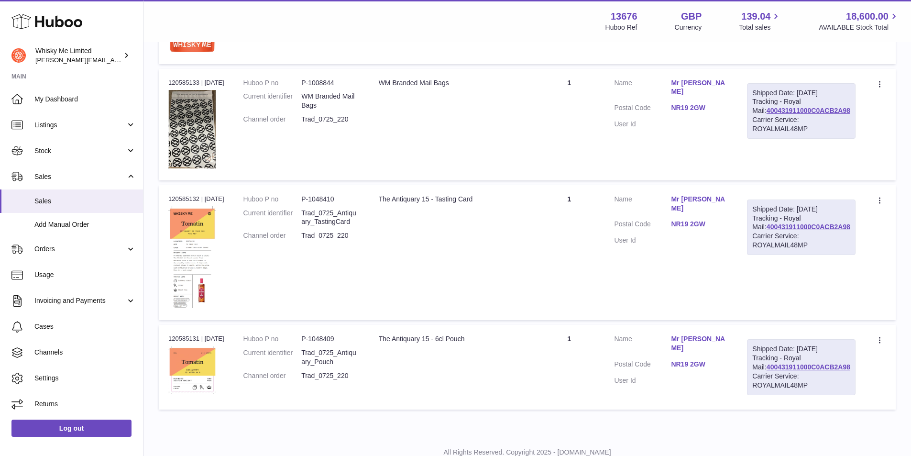
scroll to position [899, 0]
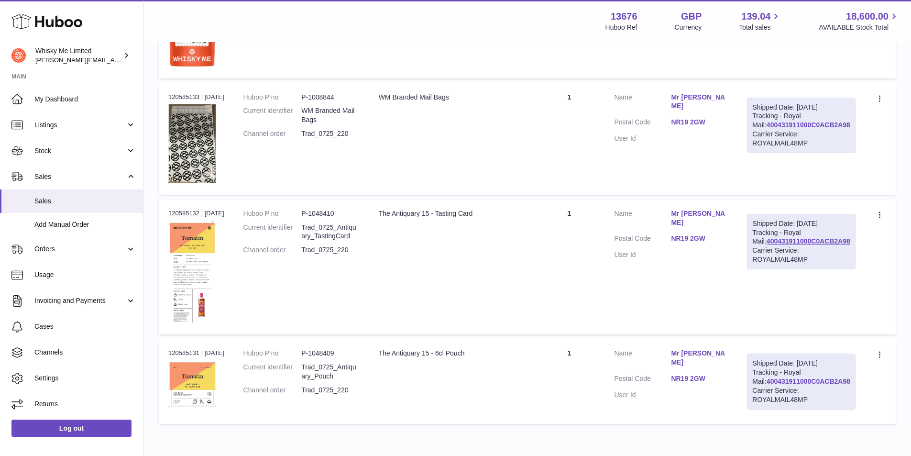
type input "********"
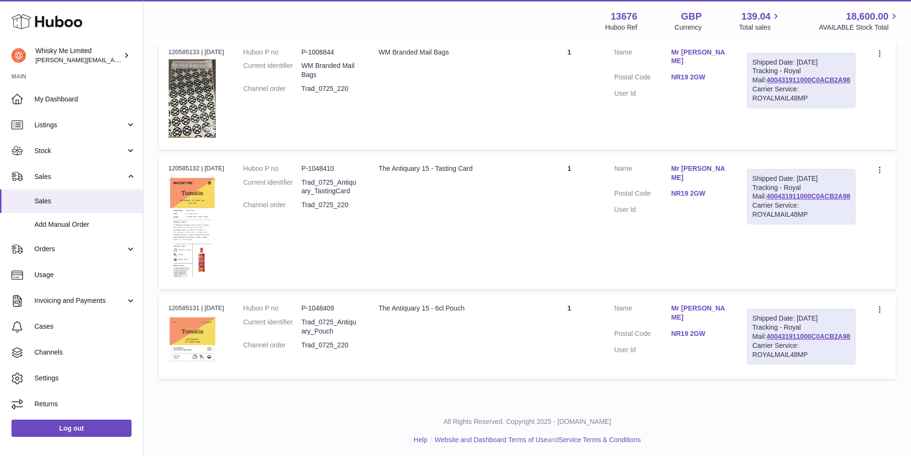
scroll to position [947, 0]
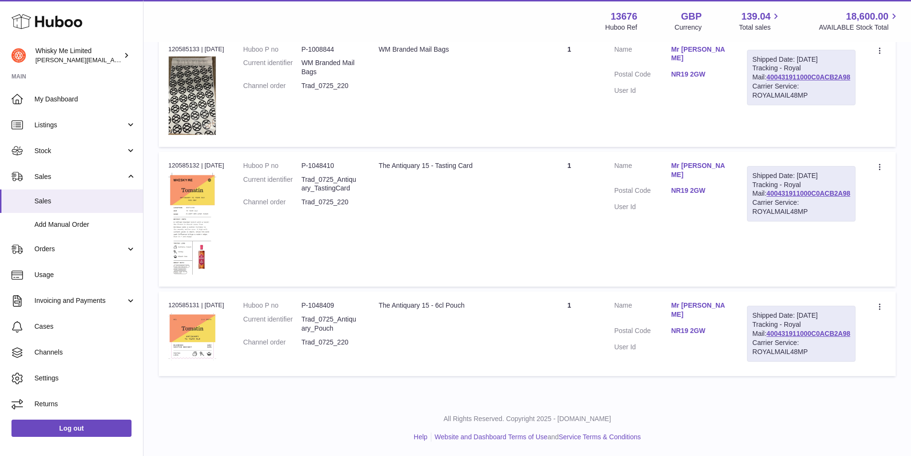
drag, startPoint x: 851, startPoint y: 334, endPoint x: 764, endPoint y: 337, distance: 87.1
click at [764, 337] on div "Shipped Date: [DATE] Tracking - Royal Mail: 400431911000C0ACB2A98 Carrier Servi…" at bounding box center [801, 333] width 109 height 55
copy link "400431911000C0ACB2A98"
click at [851, 190] on div "Shipped Date: [DATE] Tracking - Royal Mail: 400431911000C0ACB2A98 Carrier Servi…" at bounding box center [801, 193] width 109 height 55
drag, startPoint x: 851, startPoint y: 193, endPoint x: 768, endPoint y: 190, distance: 82.8
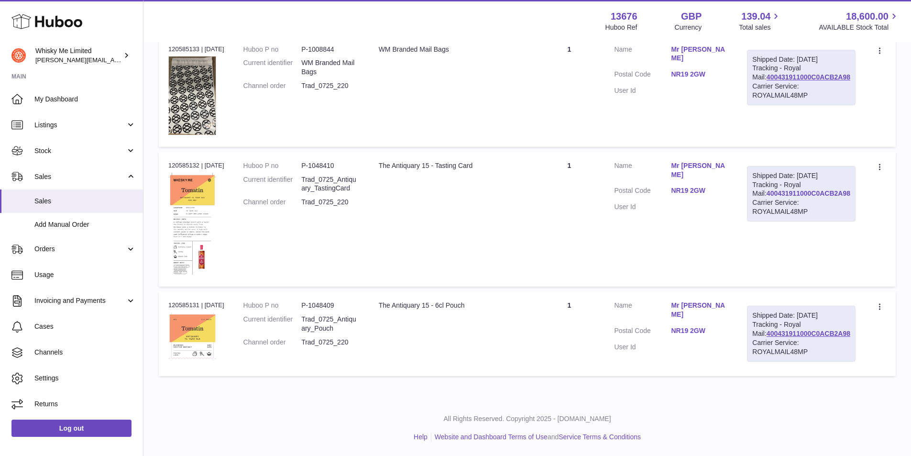
click at [768, 190] on div "Shipped Date: [DATE] Tracking - Royal Mail: 400431911000C0ACB2A98 Carrier Servi…" at bounding box center [801, 193] width 109 height 55
copy link "400431911000C0ACB2A98"
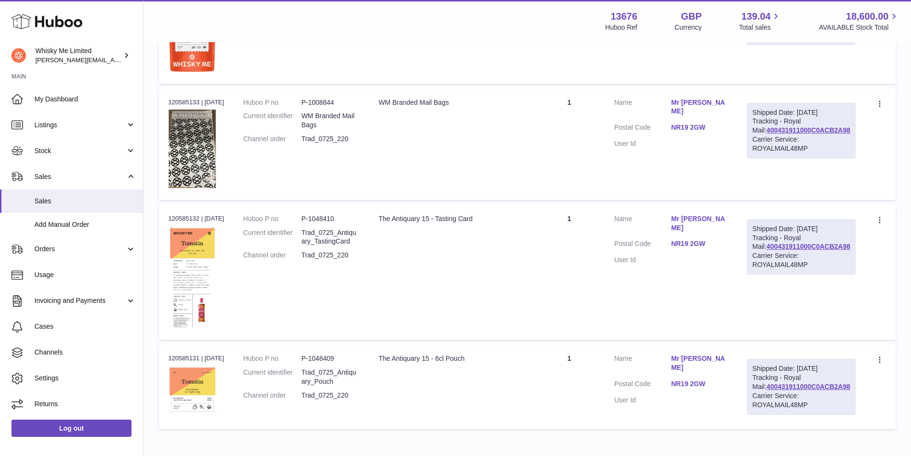
scroll to position [755, 0]
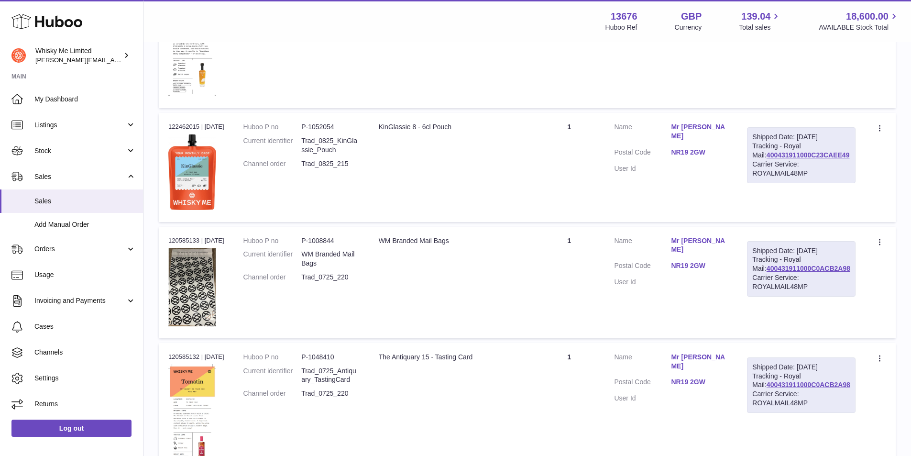
click at [432, 303] on td "Description WM Branded Mail Bags" at bounding box center [451, 282] width 165 height 111
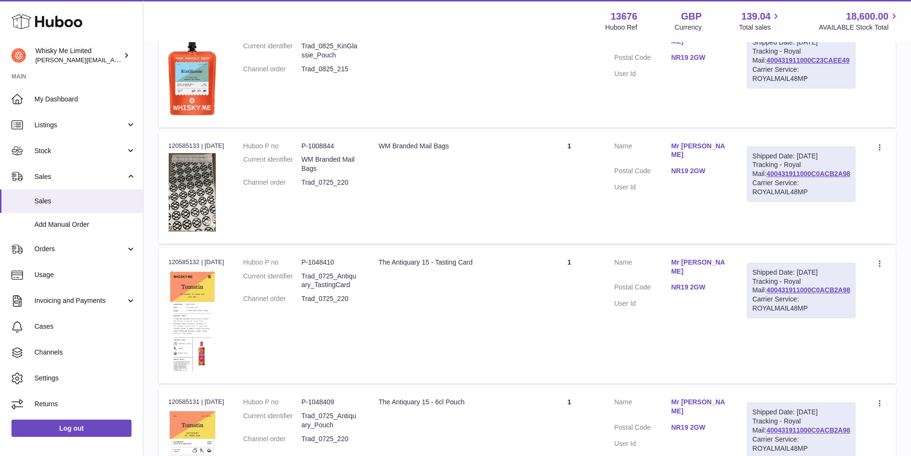
scroll to position [851, 0]
drag, startPoint x: 853, startPoint y: 430, endPoint x: 753, endPoint y: 429, distance: 99.5
click at [753, 429] on td "Shipped Date: [DATE] Tracking - Royal Mail: 400431911000C0ACB2A98 Carrier Servi…" at bounding box center [802, 429] width 128 height 84
copy link "400431911000C0ACB2A98"
click at [821, 284] on div "Shipped Date: [DATE] Tracking - Royal Mail: 400431911000C0ACB2A98 Carrier Servi…" at bounding box center [801, 289] width 109 height 55
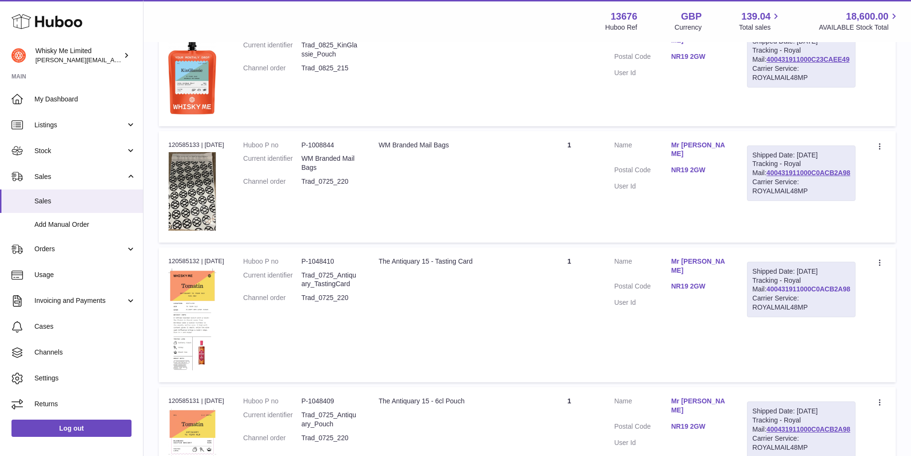
click at [821, 288] on link "400431911000C0ACB2A98" at bounding box center [809, 289] width 84 height 8
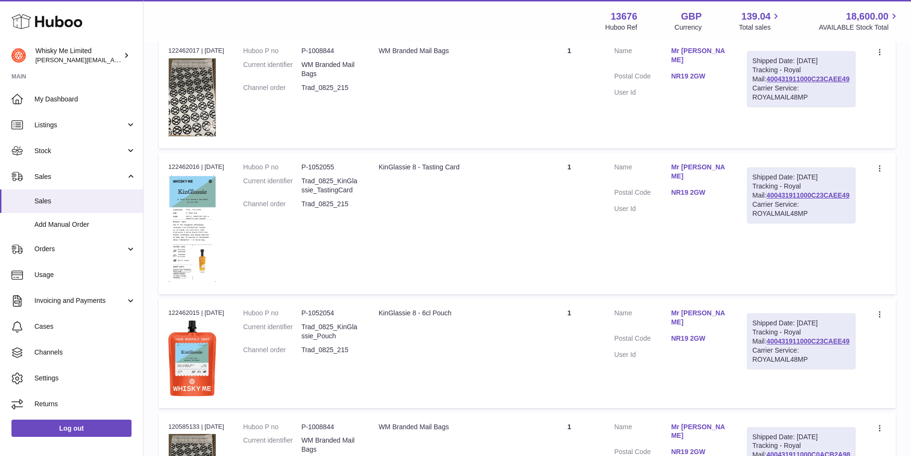
scroll to position [564, 0]
